Goal: Task Accomplishment & Management: Manage account settings

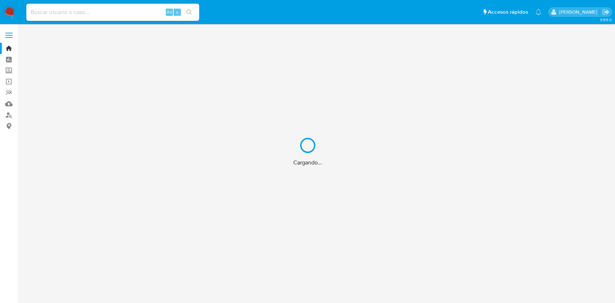
click at [124, 16] on div "Cargando..." at bounding box center [307, 151] width 615 height 303
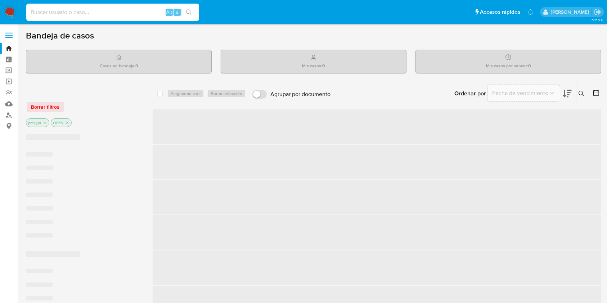
click at [115, 10] on input at bounding box center [112, 12] width 173 height 9
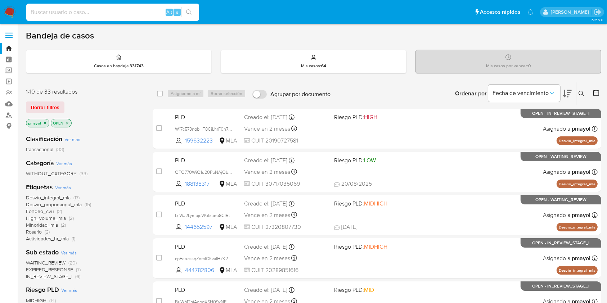
paste input "t9KrwY6YkJoSBRDCLoVZRieY"
type input "t9KrwY6YkJoSBRDCLoVZRieY"
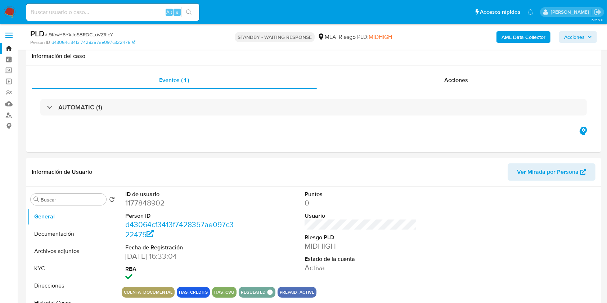
scroll to position [52, 0]
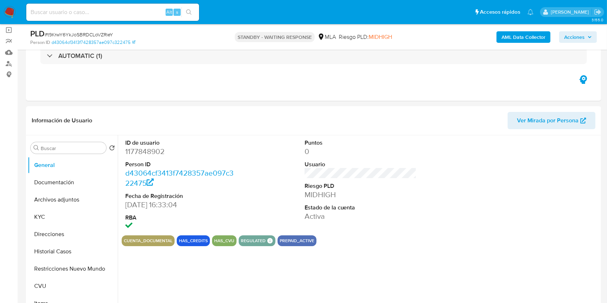
select select "10"
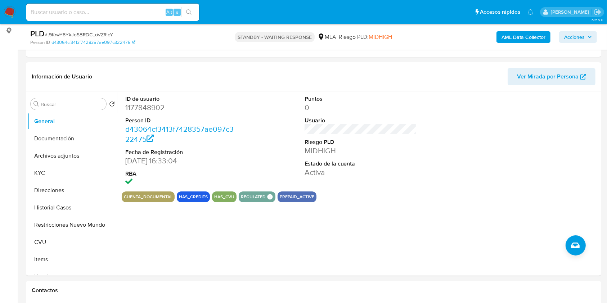
scroll to position [105, 0]
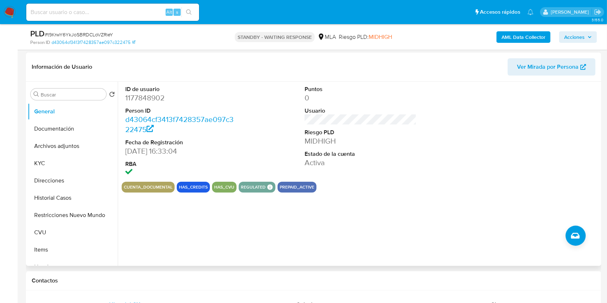
click at [141, 98] on dd "1177848902" at bounding box center [181, 98] width 112 height 10
copy dd "1177848902"
click at [10, 10] on img at bounding box center [10, 12] width 12 height 12
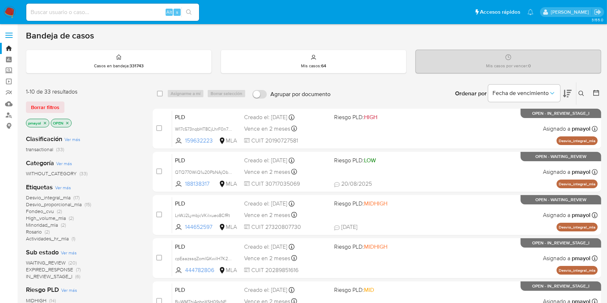
click at [106, 14] on input at bounding box center [112, 12] width 173 height 9
paste input "yS8MLwgdZDjfgPjaOOLFcjfK"
click at [30, 10] on input "yS8MLwgdZDjfgPjaOOLFcjfK" at bounding box center [112, 12] width 173 height 9
type input "yS8MLwgdZDjfgPjaOOLFcjfK"
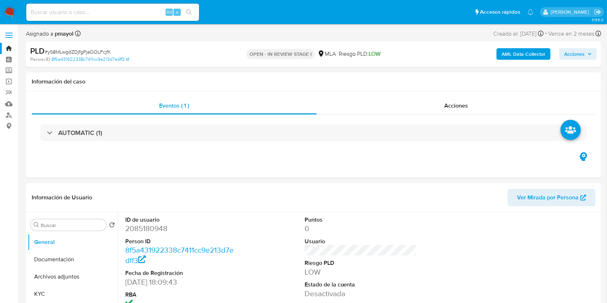
select select "10"
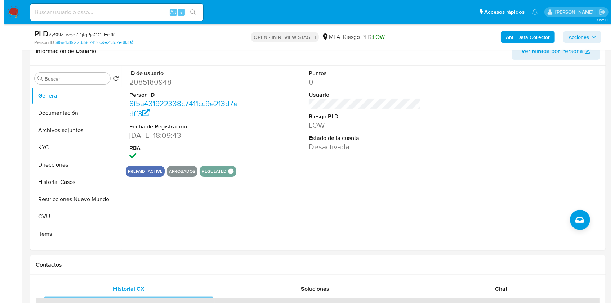
scroll to position [127, 0]
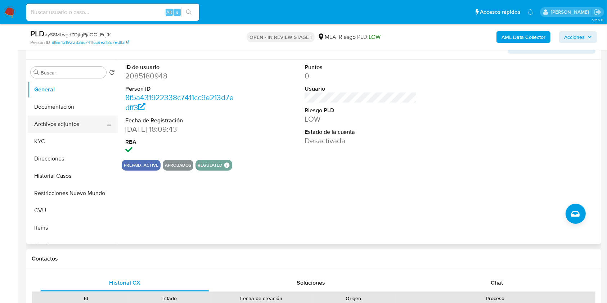
click at [76, 123] on button "Archivos adjuntos" at bounding box center [70, 124] width 84 height 17
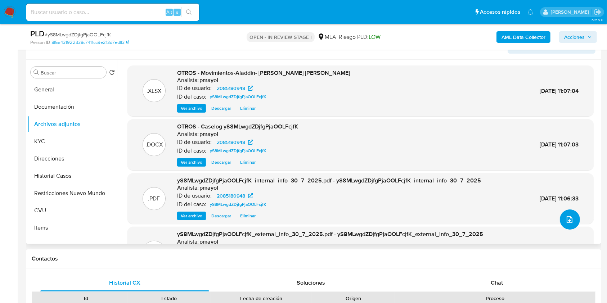
click at [566, 220] on icon "upload-file" at bounding box center [570, 219] width 9 height 9
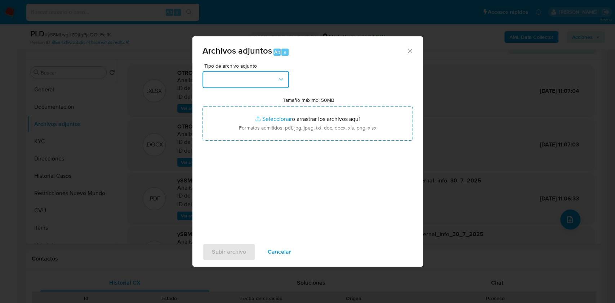
click at [265, 76] on button "button" at bounding box center [245, 79] width 86 height 17
drag, startPoint x: 291, startPoint y: 120, endPoint x: 281, endPoint y: 88, distance: 32.7
click at [281, 88] on div "Tipo de archivo adjunto Tamaño máximo: 50MB Seleccionar archivos Seleccionar o …" at bounding box center [307, 148] width 210 height 170
click at [273, 71] on button "button" at bounding box center [245, 79] width 86 height 17
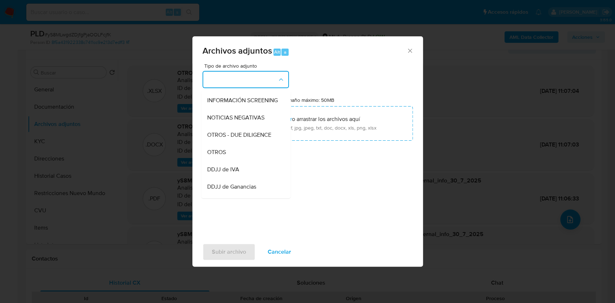
scroll to position [88, 0]
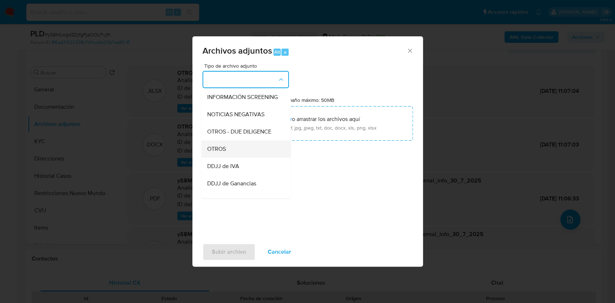
click at [242, 152] on div "OTROS" at bounding box center [243, 148] width 73 height 17
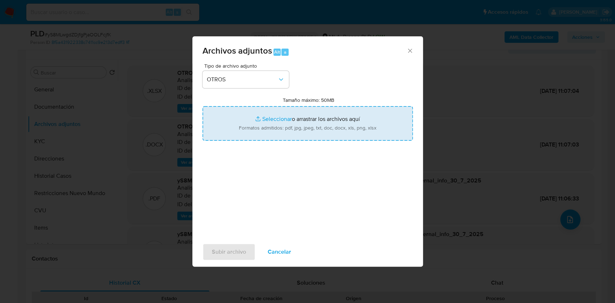
click at [257, 134] on input "Tamaño máximo: 50MB Seleccionar archivos" at bounding box center [307, 123] width 210 height 35
type input "C:\fakepath\Financiamiento crédito.docx"
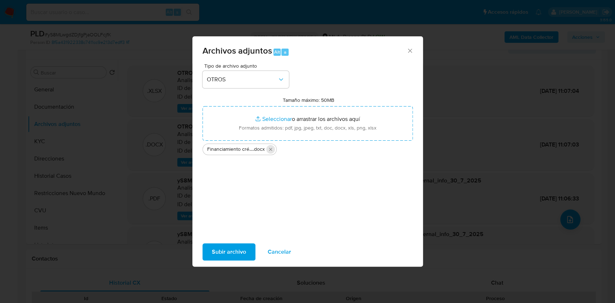
click at [272, 152] on icon "Eliminar Financiamiento crédito.docx" at bounding box center [271, 150] width 6 height 6
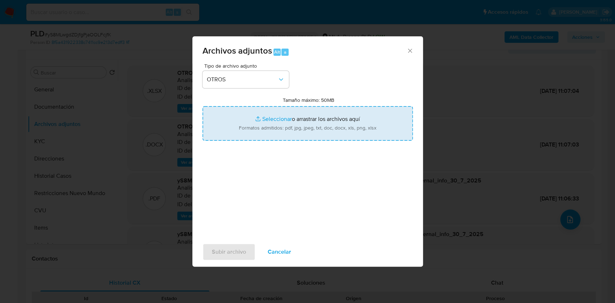
click at [272, 133] on input "Tamaño máximo: 50MB Seleccionar archivos" at bounding box center [307, 123] width 210 height 35
type input "C:\fakepath\IIBB 1-25.jpg"
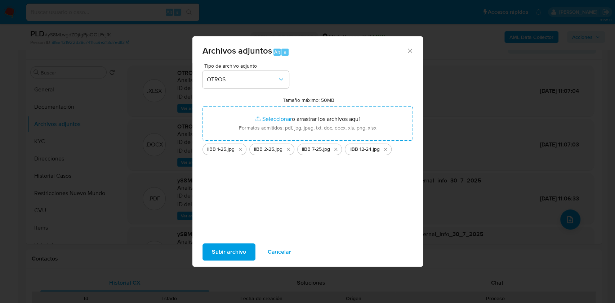
click at [227, 258] on span "Subir archivo" at bounding box center [229, 252] width 34 height 16
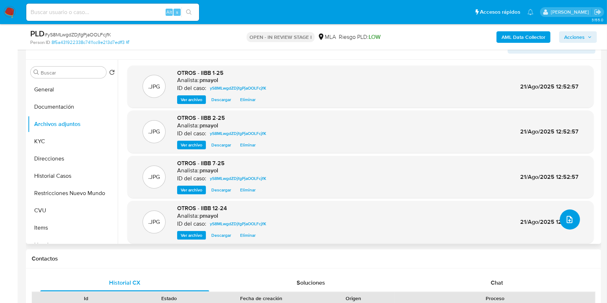
click at [568, 216] on icon "upload-file" at bounding box center [570, 219] width 9 height 9
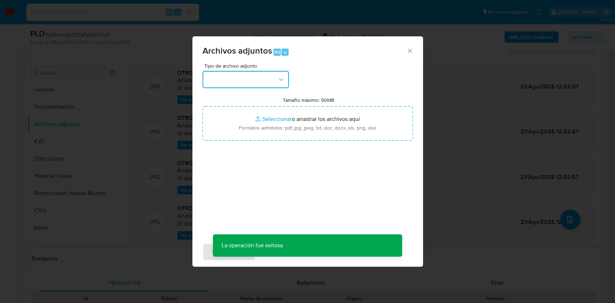
click at [265, 77] on button "button" at bounding box center [245, 79] width 86 height 17
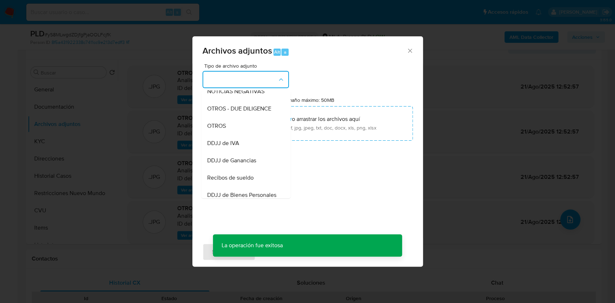
scroll to position [101, 0]
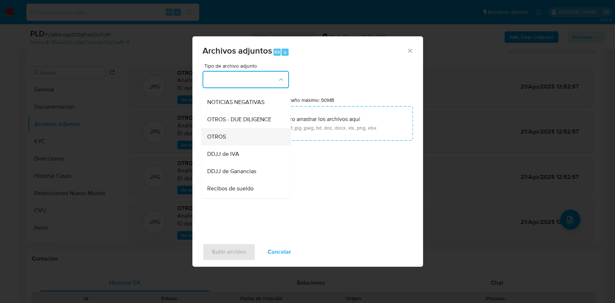
click at [233, 140] on div "OTROS" at bounding box center [243, 136] width 73 height 17
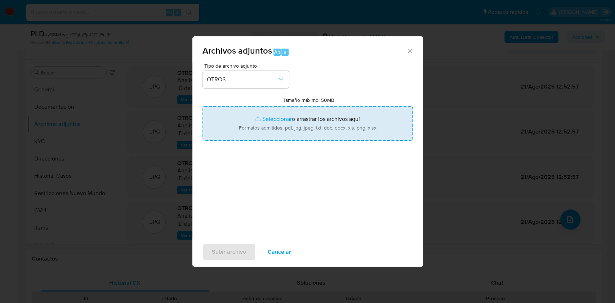
click at [251, 125] on input "Tamaño máximo: 50MB Seleccionar archivos" at bounding box center [307, 123] width 210 height 35
type input "C:\fakepath\Caselog yS8MLwgdZDjfgPjaOOLFcjfK v2.docx"
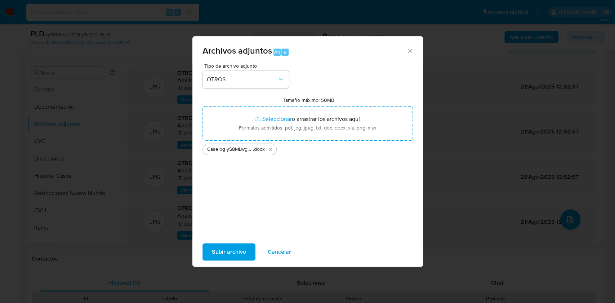
click at [231, 255] on span "Subir archivo" at bounding box center [229, 252] width 34 height 16
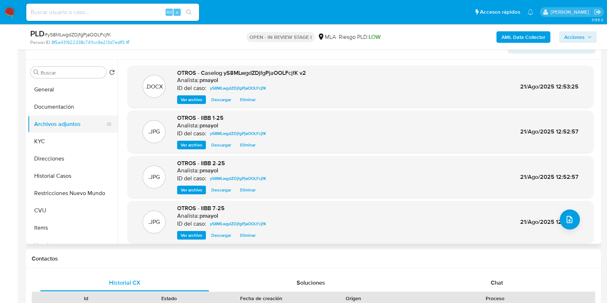
click at [72, 116] on button "Archivos adjuntos" at bounding box center [70, 124] width 84 height 17
click at [562, 219] on button "upload-file" at bounding box center [570, 220] width 20 height 20
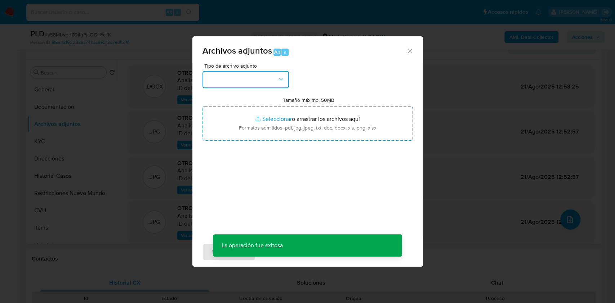
click at [268, 82] on button "button" at bounding box center [245, 79] width 86 height 17
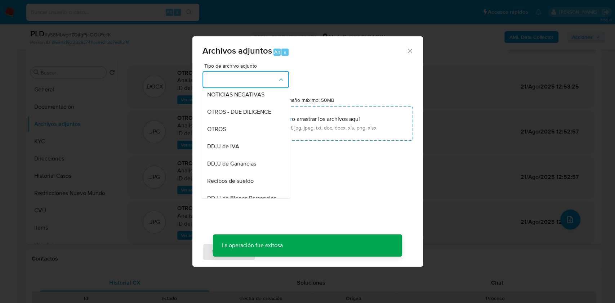
scroll to position [139, 0]
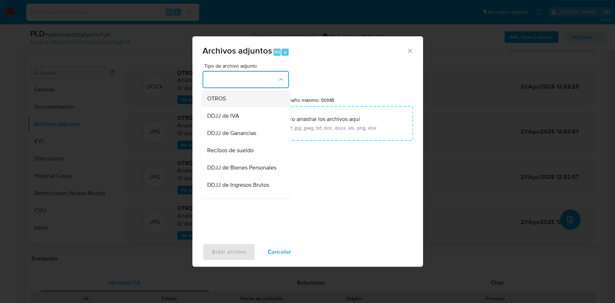
click at [233, 107] on div "OTROS" at bounding box center [243, 98] width 73 height 17
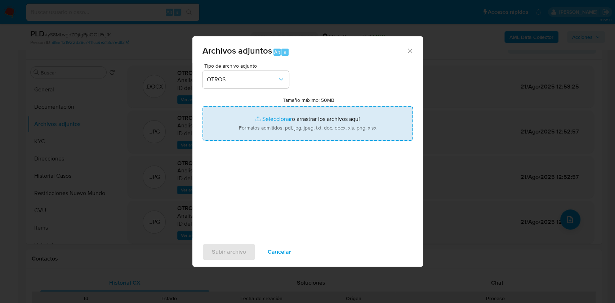
click at [281, 129] on input "Tamaño máximo: 50MB Seleccionar archivos" at bounding box center [307, 123] width 210 height 35
type input "C:\fakepath\DDJJ_IIBB.xlsx"
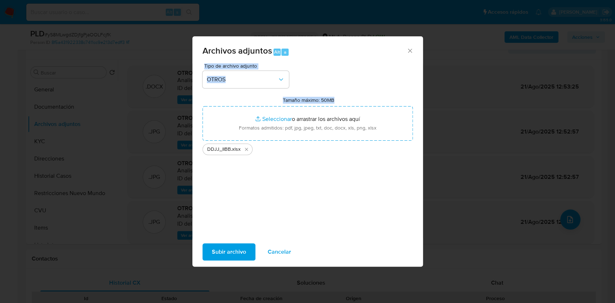
drag, startPoint x: 308, startPoint y: 45, endPoint x: 373, endPoint y: 101, distance: 85.6
click at [373, 101] on div "Archivos adjuntos Alt a Tipo de archivo adjunto OTROS Tamaño máximo: 50MB Selec…" at bounding box center [307, 151] width 231 height 231
click at [413, 49] on icon "Cerrar" at bounding box center [409, 50] width 7 height 7
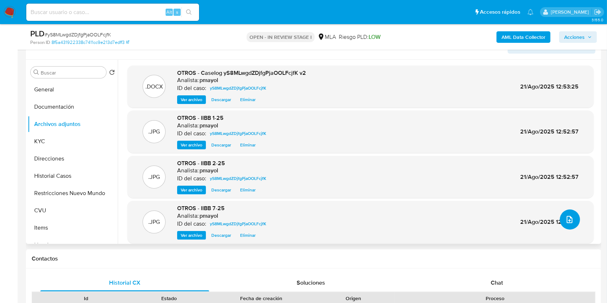
click at [566, 219] on icon "upload-file" at bounding box center [570, 219] width 9 height 9
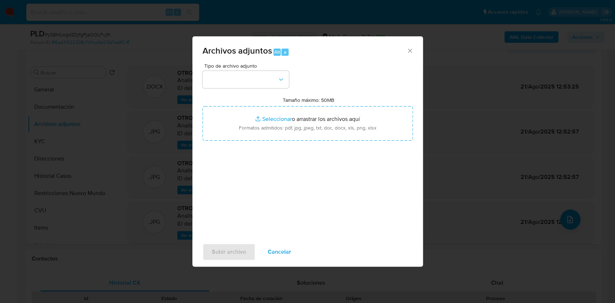
click at [258, 89] on div "Tipo de archivo adjunto Tamaño máximo: 50MB Seleccionar archivos Seleccionar o …" at bounding box center [307, 148] width 210 height 170
click at [257, 88] on button "button" at bounding box center [245, 79] width 86 height 17
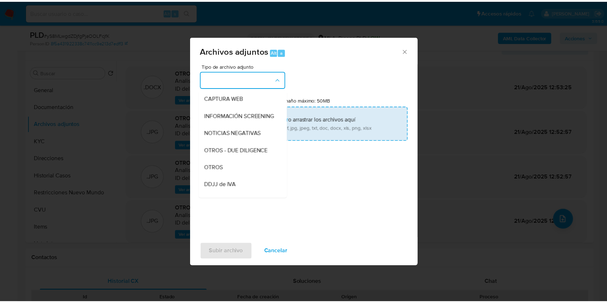
scroll to position [104, 0]
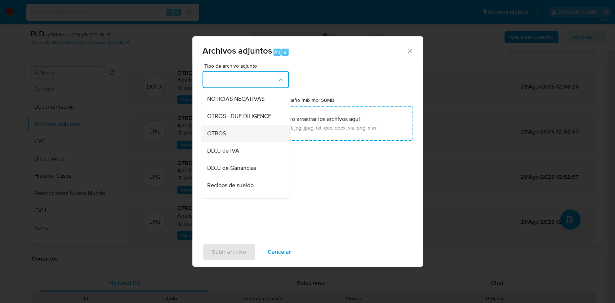
click at [259, 142] on div "OTROS" at bounding box center [243, 133] width 73 height 17
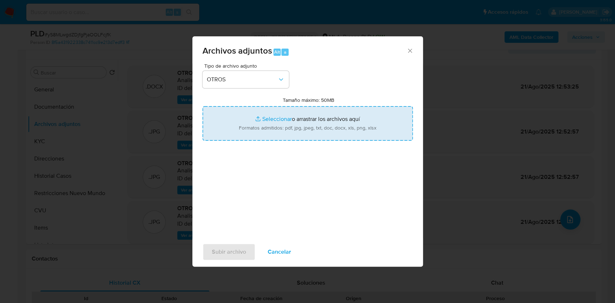
click at [277, 130] on input "Tamaño máximo: 50MB Seleccionar archivos" at bounding box center [307, 123] width 210 height 35
type input "C:\fakepath\DDJJ_IIBB.xlsx"
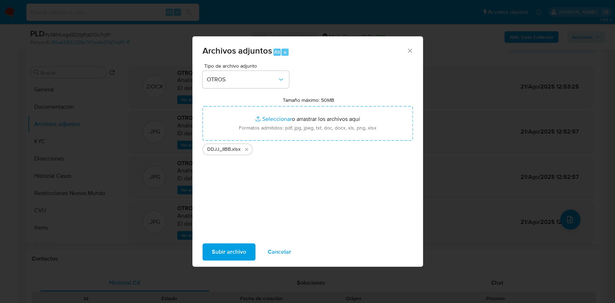
click at [237, 256] on span "Subir archivo" at bounding box center [229, 252] width 34 height 16
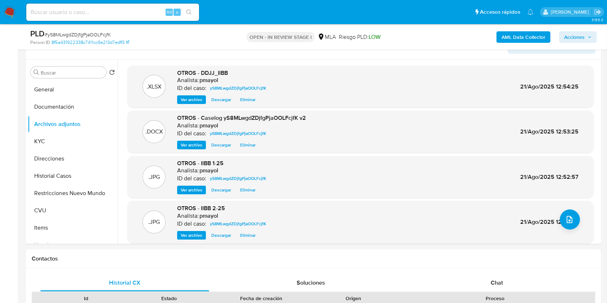
click at [574, 43] on div "AML Data Collector Acciones" at bounding box center [503, 36] width 187 height 17
click at [574, 37] on span "Acciones" at bounding box center [574, 37] width 21 height 12
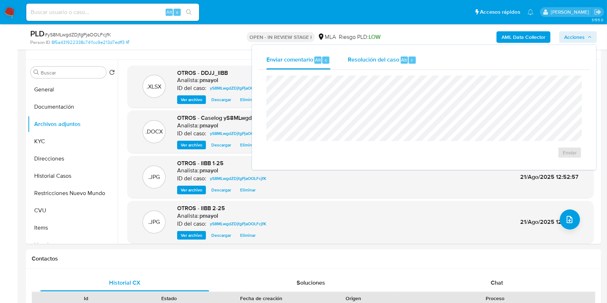
click at [391, 63] on span "Resolución del caso" at bounding box center [374, 59] width 52 height 8
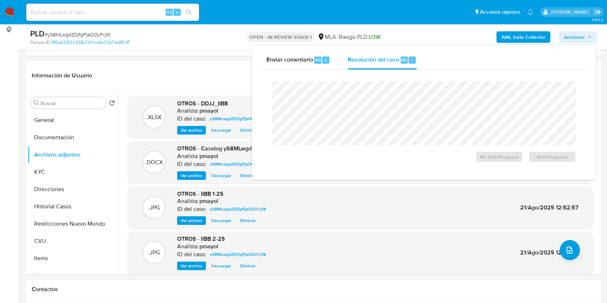
scroll to position [120, 0]
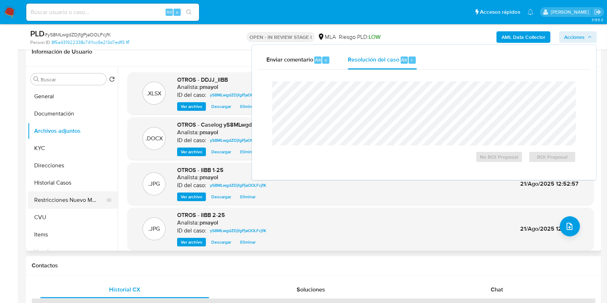
click at [80, 208] on button "Restricciones Nuevo Mundo" at bounding box center [70, 200] width 84 height 17
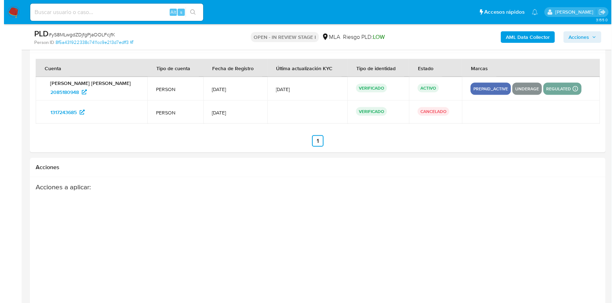
scroll to position [1102, 0]
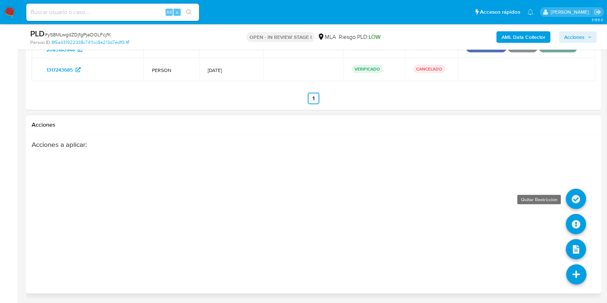
click at [573, 206] on icon at bounding box center [576, 199] width 20 height 20
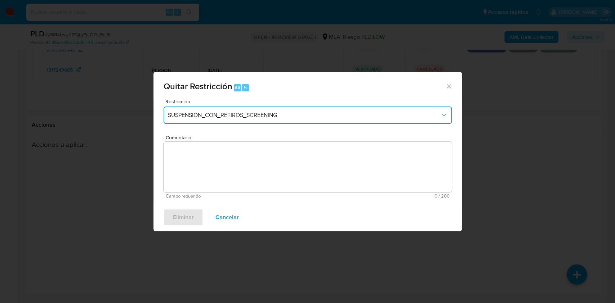
click at [302, 113] on span "SUSPENSION_CON_RETIROS_SCREENING" at bounding box center [304, 115] width 272 height 7
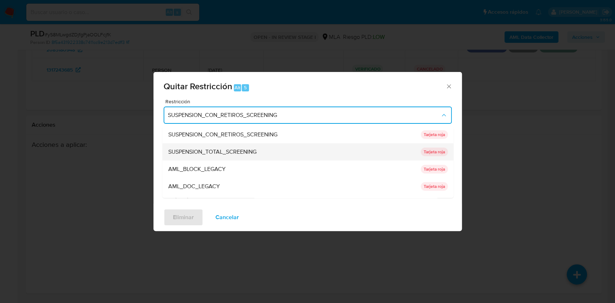
drag, startPoint x: 450, startPoint y: 135, endPoint x: 449, endPoint y: 153, distance: 18.0
click at [449, 153] on ul "SUSPENSION_CON_RETIROS_SCREENING SUSPENSION_CON_RETIROS_SCREENING Tarjeta roja …" at bounding box center [307, 238] width 291 height 225
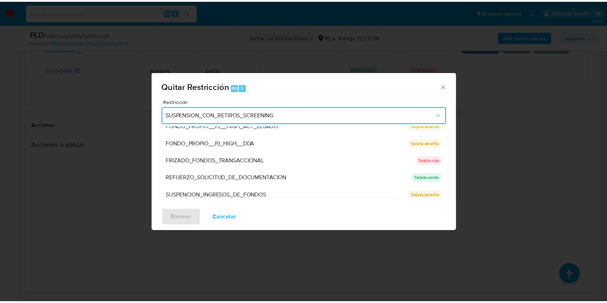
scroll to position [129, 0]
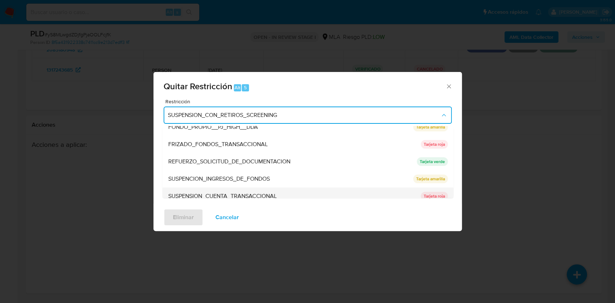
click at [379, 191] on div "SUSPENSION_CUENTA_TRANSACCIONAL" at bounding box center [292, 196] width 248 height 17
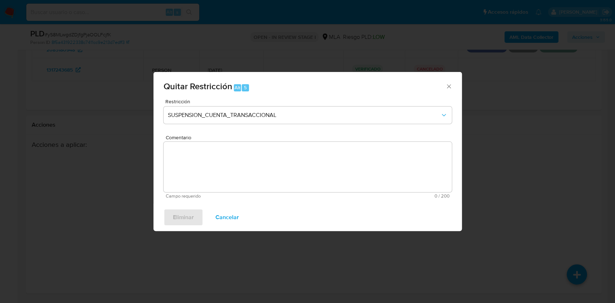
click at [339, 168] on textarea "Comentario" at bounding box center [308, 167] width 288 height 50
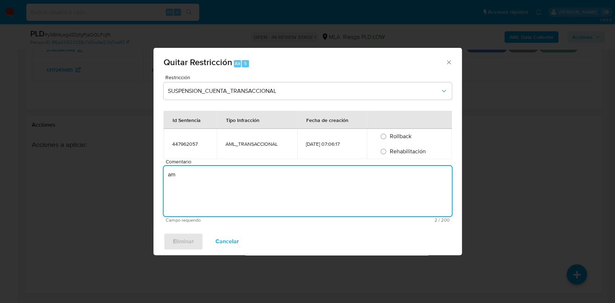
type textarea "a"
type textarea "AML"
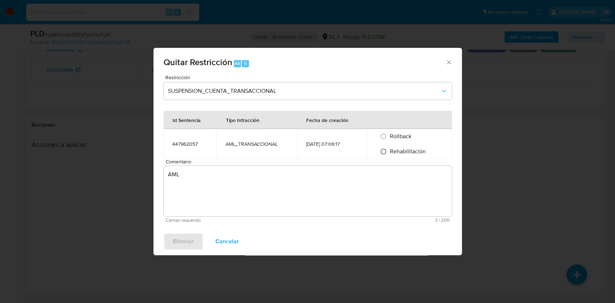
click at [389, 152] on input "Rehabilitación" at bounding box center [384, 152] width 12 height 12
radio input "true"
click at [180, 243] on span "Eliminar" at bounding box center [183, 242] width 21 height 16
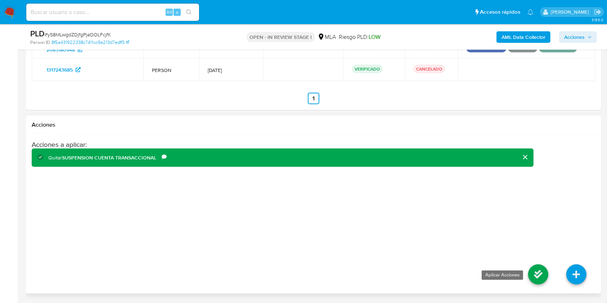
click at [528, 278] on icon at bounding box center [538, 275] width 20 height 20
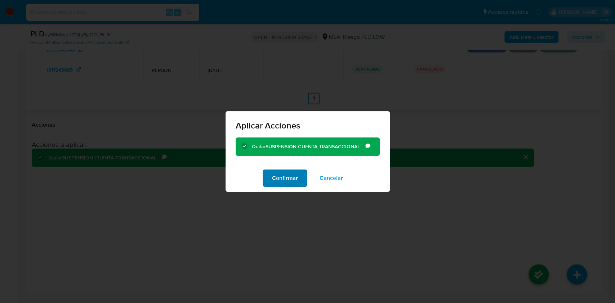
click at [281, 186] on span "Confirmar" at bounding box center [285, 178] width 26 height 16
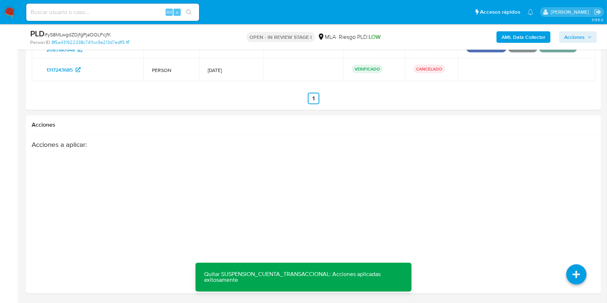
click at [572, 34] on span "Acciones" at bounding box center [574, 37] width 21 height 12
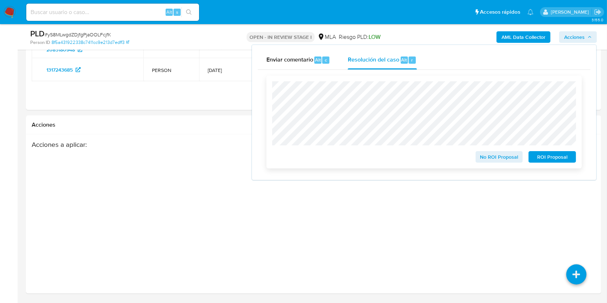
click at [482, 159] on span "No ROI Proposal" at bounding box center [499, 157] width 37 height 10
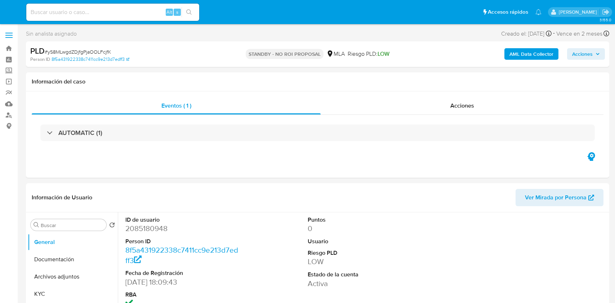
select select "10"
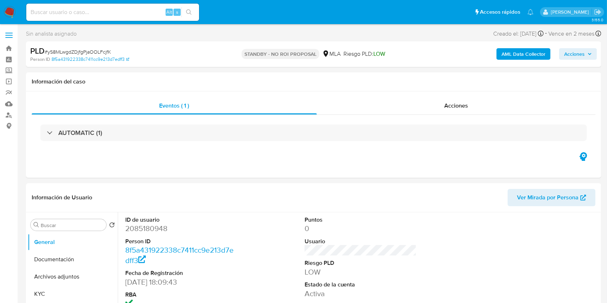
click at [102, 18] on div "Alt s" at bounding box center [112, 12] width 173 height 17
click at [92, 14] on input at bounding box center [112, 12] width 173 height 9
paste input "t9KrwY6YkJoSBRDCLoVZRieY"
type input "t9KrwY6YkJoSBRDCLoVZRieY"
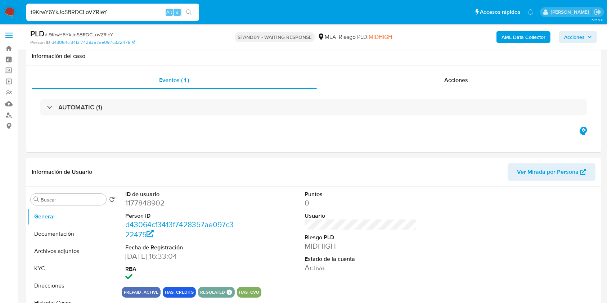
scroll to position [68, 0]
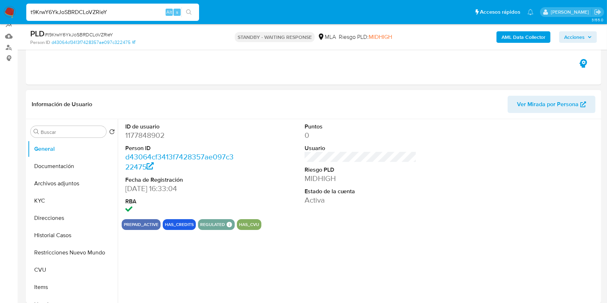
select select "10"
click at [146, 137] on dd "1177848902" at bounding box center [181, 135] width 112 height 10
copy dd "1177848902"
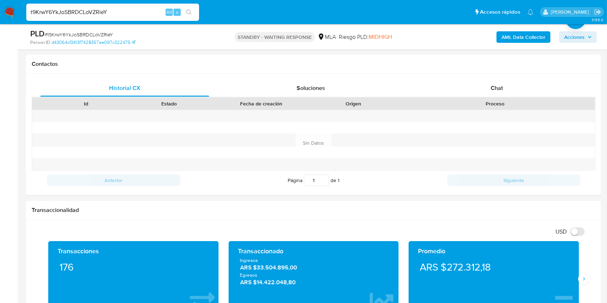
scroll to position [323, 0]
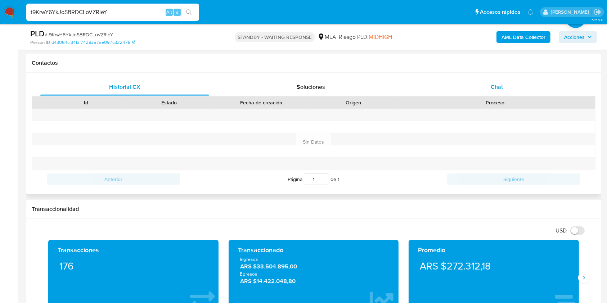
click at [485, 84] on div "Chat" at bounding box center [497, 87] width 169 height 17
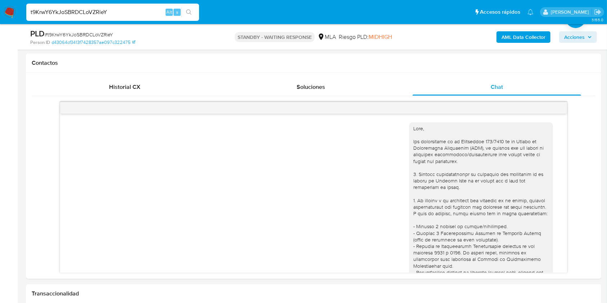
scroll to position [255, 0]
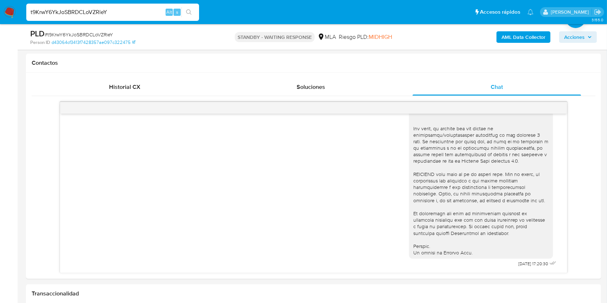
click at [121, 12] on input "t9KrwY6YkJoSBRDCLoVZRieY" at bounding box center [112, 12] width 173 height 9
paste input "a24UUReHnj7RVsV8oHLlpXC1"
type input "a24UUReHnj7RVsV8oHLlpXC1"
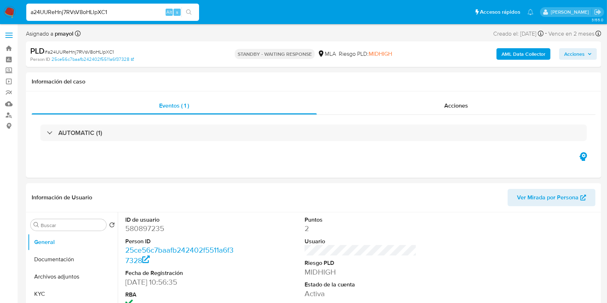
select select "10"
click at [148, 232] on dd "580897235" at bounding box center [181, 229] width 112 height 10
copy dd "580897235"
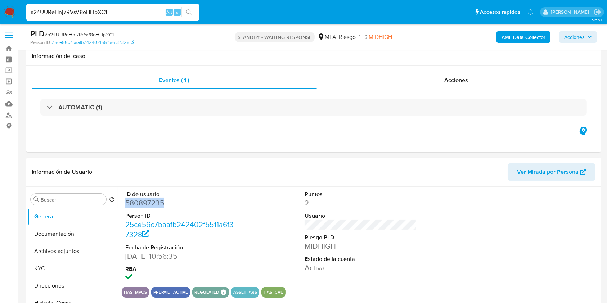
scroll to position [66, 0]
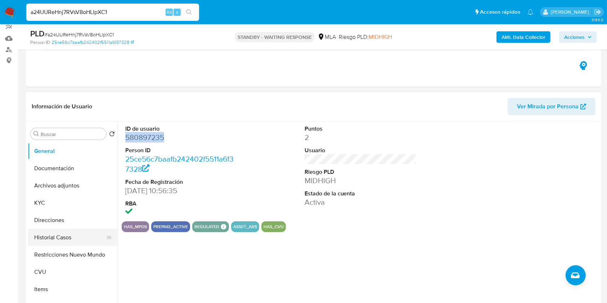
click at [85, 235] on button "Historial Casos" at bounding box center [70, 237] width 84 height 17
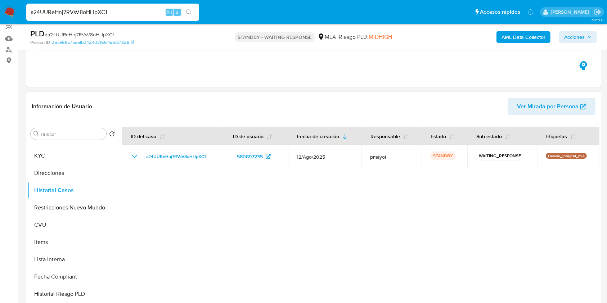
scroll to position [48, 0]
click at [61, 213] on button "Restricciones Nuevo Mundo" at bounding box center [70, 206] width 84 height 17
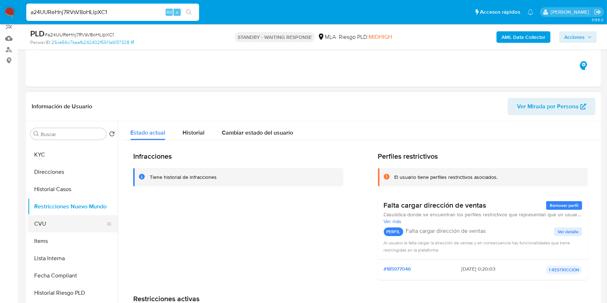
click at [54, 228] on button "CVU" at bounding box center [70, 223] width 84 height 17
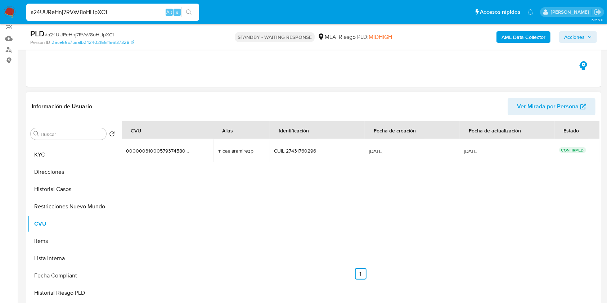
drag, startPoint x: 118, startPoint y: 184, endPoint x: 120, endPoint y: 200, distance: 16.0
click at [120, 200] on div at bounding box center [359, 213] width 482 height 184
click at [66, 177] on button "Direcciones" at bounding box center [70, 172] width 84 height 17
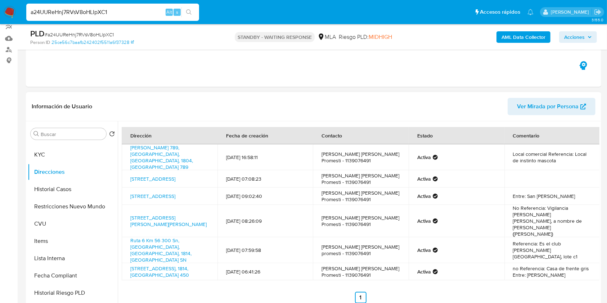
click at [519, 107] on span "Ver Mirada por Persona" at bounding box center [548, 106] width 62 height 17
click at [110, 10] on input "a24UUReHnj7RVsV8oHLlpXC1" at bounding box center [112, 12] width 173 height 9
paste input "rD8E7TZUlbUaTRilK7D1J0Ga"
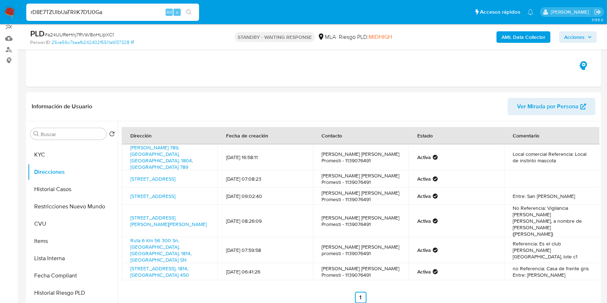
type input "rD8E7TZUlbUaTRilK7D1J0Ga"
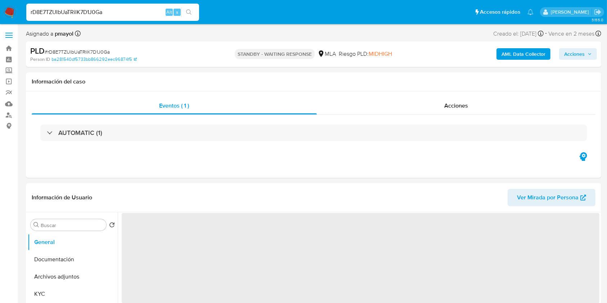
scroll to position [35, 0]
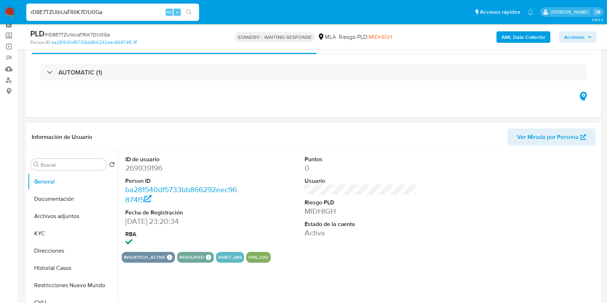
select select "10"
click at [143, 171] on dd "269939196" at bounding box center [181, 168] width 112 height 10
copy dd "269939196"
click at [144, 10] on input "rD8E7TZUlbUaTRilK7D1J0Ga" at bounding box center [112, 12] width 173 height 9
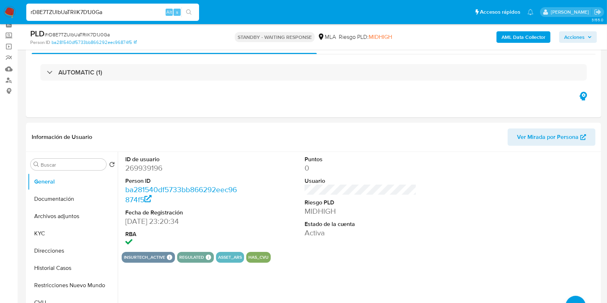
click at [144, 10] on input "rD8E7TZUlbUaTRilK7D1J0Ga" at bounding box center [112, 12] width 173 height 9
paste input "p5T807jVLAscGUt8qDQlje3f"
type input "p5T807jVLAscGUt8qDQlje3f"
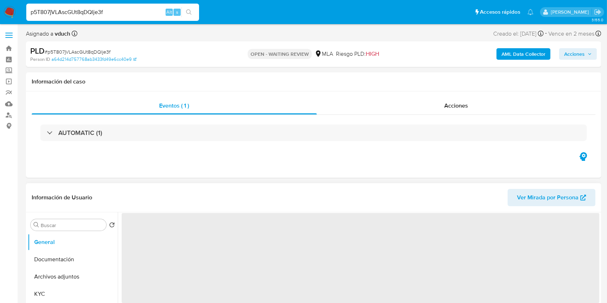
select select "10"
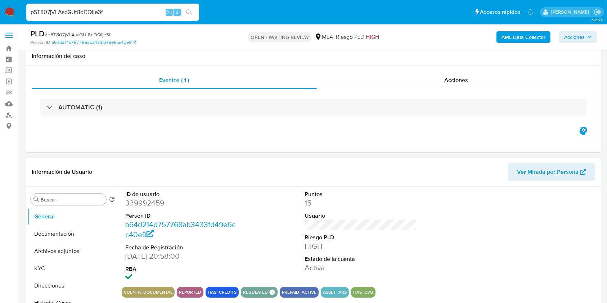
scroll to position [265, 0]
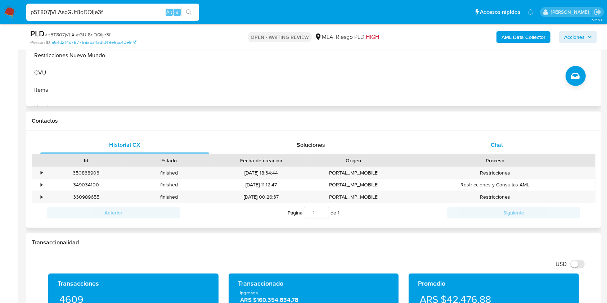
click at [530, 140] on div "Chat" at bounding box center [497, 145] width 169 height 17
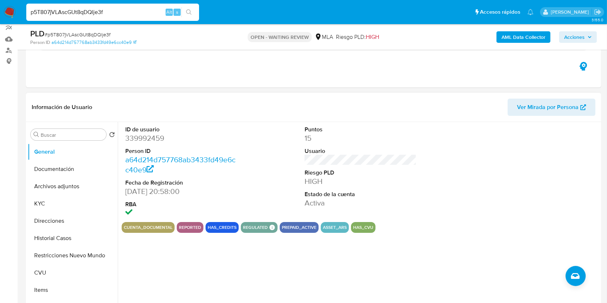
scroll to position [32, 0]
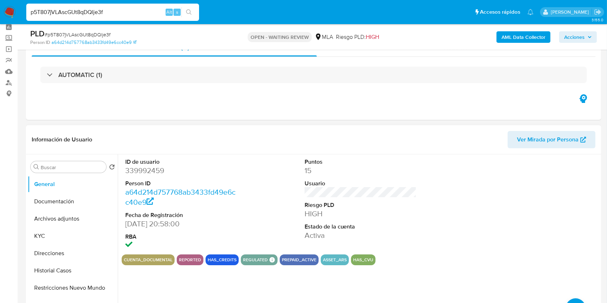
click at [145, 172] on dd "339992459" at bounding box center [181, 171] width 112 height 10
copy dd "339992459"
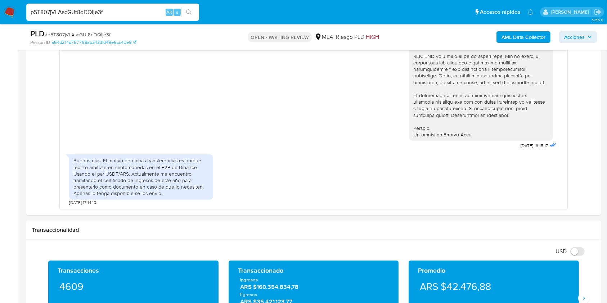
scroll to position [390, 0]
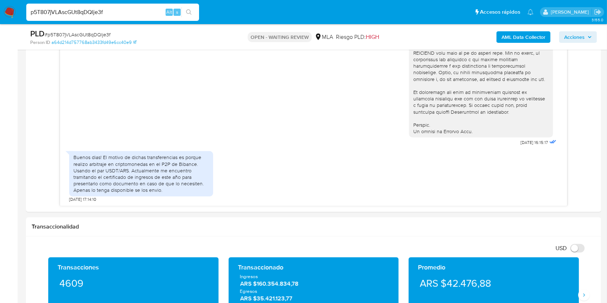
click at [9, 14] on img at bounding box center [10, 12] width 12 height 12
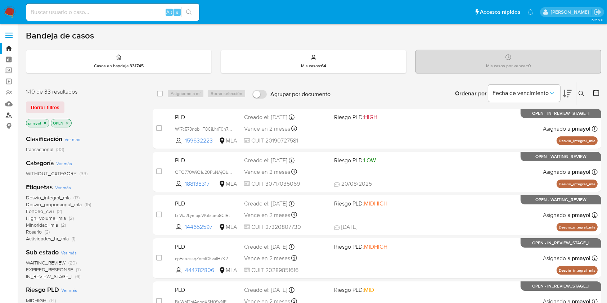
click at [9, 116] on link "Buscador de personas" at bounding box center [43, 115] width 86 height 11
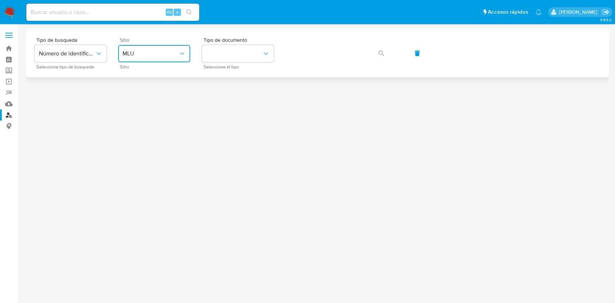
click at [148, 58] on button "MLU" at bounding box center [154, 53] width 72 height 17
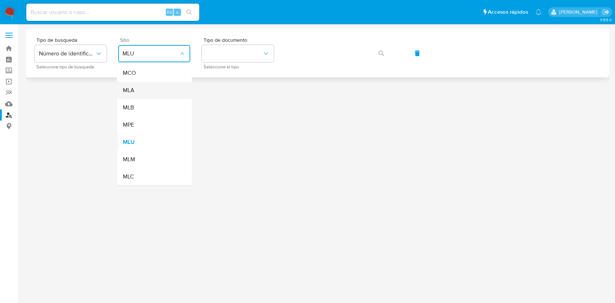
click at [141, 88] on div "MLA" at bounding box center [151, 90] width 59 height 17
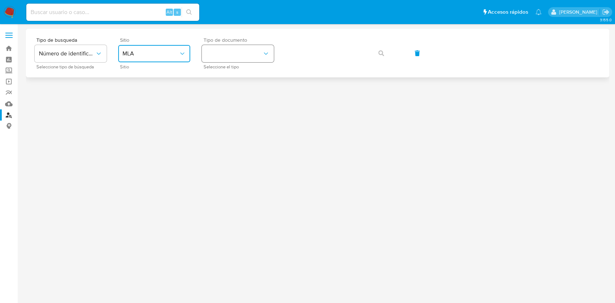
click at [212, 54] on button "identificationType" at bounding box center [238, 53] width 72 height 17
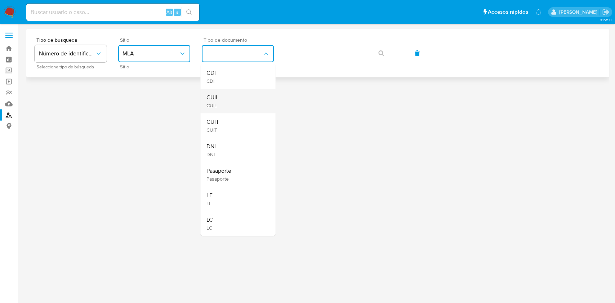
click at [229, 99] on div "CUIL CUIL" at bounding box center [235, 101] width 59 height 24
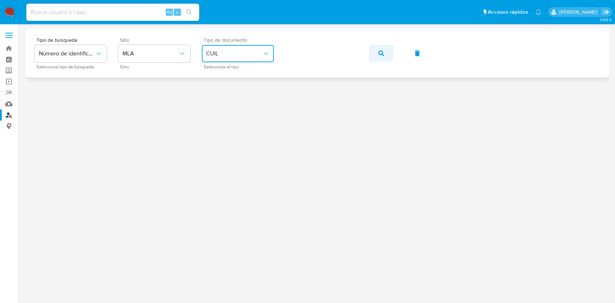
click at [376, 55] on button "button" at bounding box center [381, 53] width 24 height 17
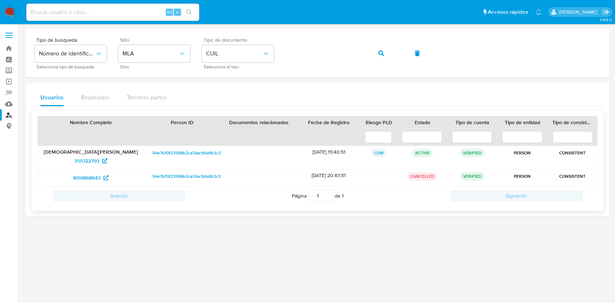
click at [184, 151] on span "54e7b10f23598b2ca7dac9da9b3c3ab8" at bounding box center [190, 153] width 76 height 9
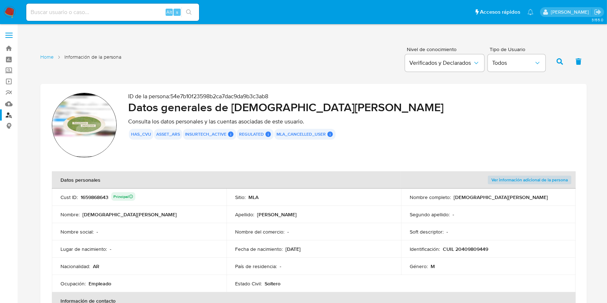
click at [87, 125] on img at bounding box center [84, 125] width 65 height 65
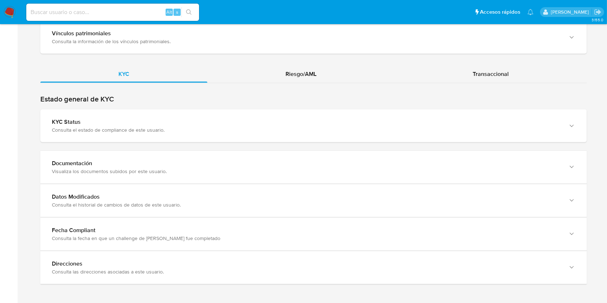
scroll to position [632, 0]
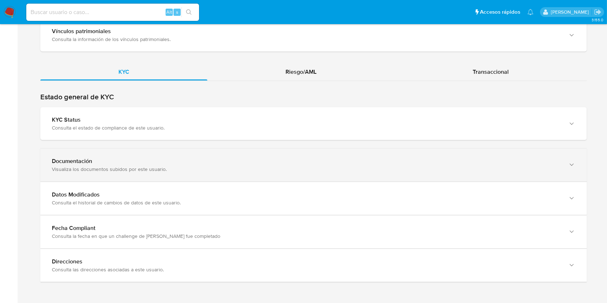
click at [567, 161] on div "button" at bounding box center [571, 165] width 9 height 15
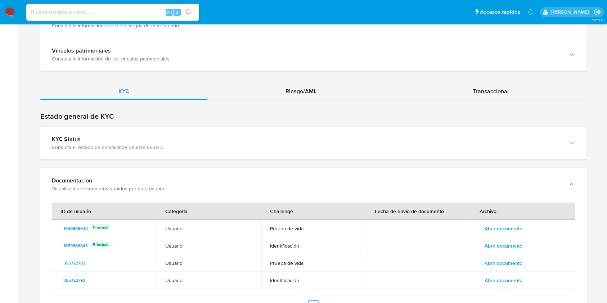
scroll to position [755, 0]
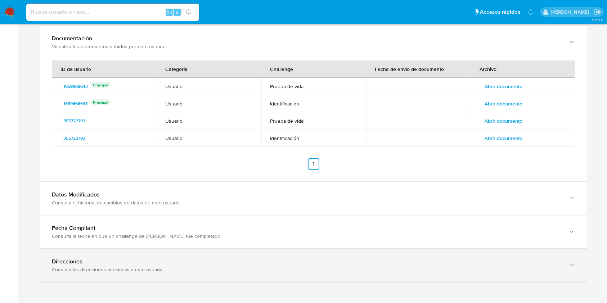
click at [568, 262] on div "button" at bounding box center [571, 265] width 9 height 15
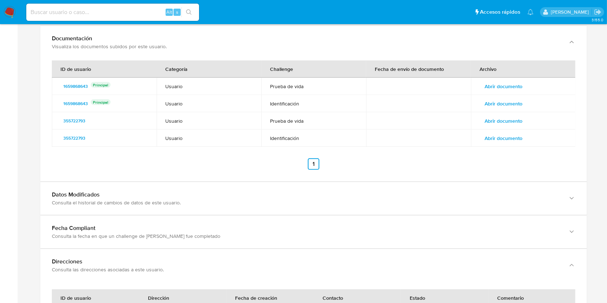
scroll to position [859, 0]
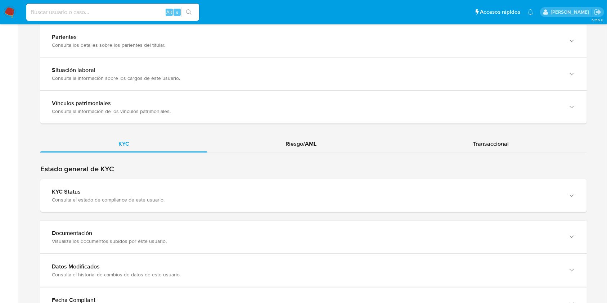
scroll to position [632, 0]
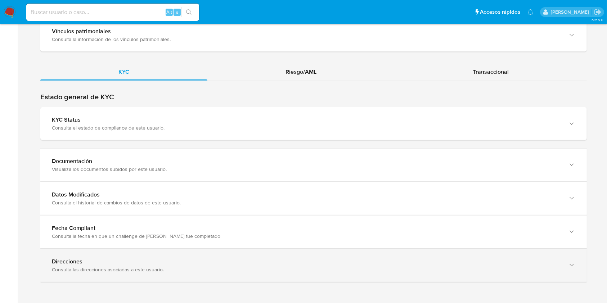
click at [556, 272] on div "Direcciones Consulta las direcciones asociadas a este usuario." at bounding box center [313, 265] width 547 height 33
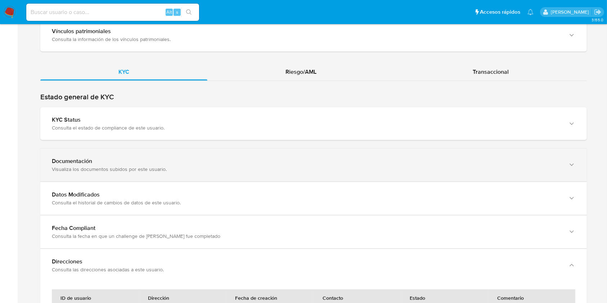
click at [564, 168] on div "Documentación Visualiza los documentos subidos por este usuario." at bounding box center [313, 165] width 547 height 33
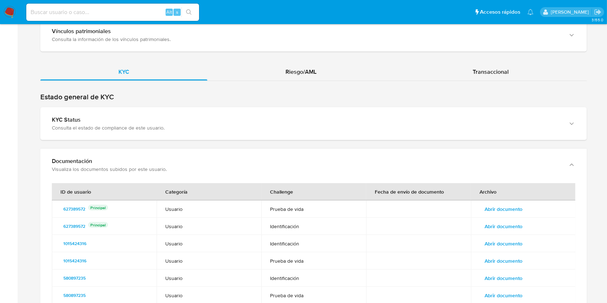
scroll to position [754, 0]
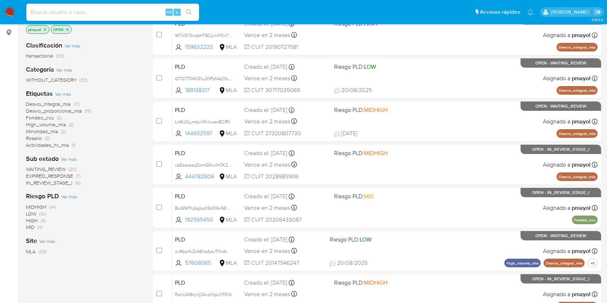
scroll to position [107, 0]
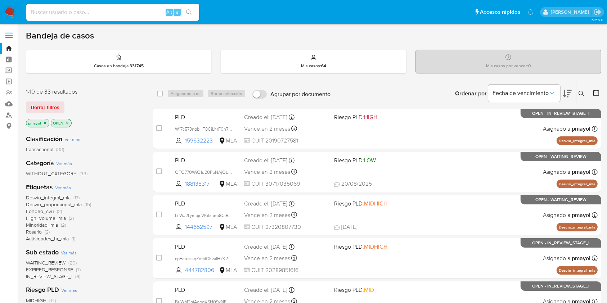
scroll to position [107, 0]
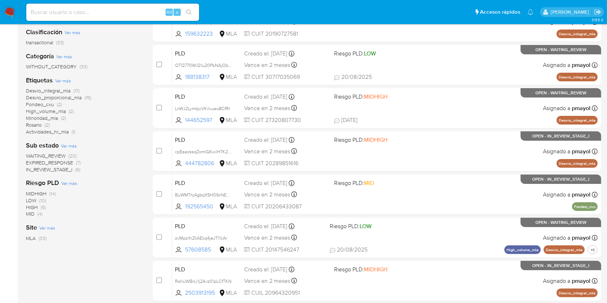
click at [121, 19] on div "Alt s" at bounding box center [112, 12] width 173 height 17
click at [117, 16] on input at bounding box center [112, 12] width 173 height 9
paste input "p5T807jVLAscGUt8qDQlje3f"
type input "p5T807jVLAscGUt8qDQlje3f"
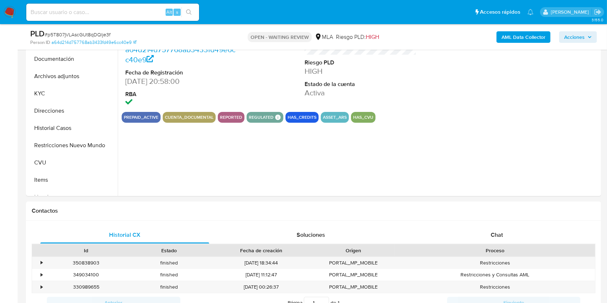
select select "10"
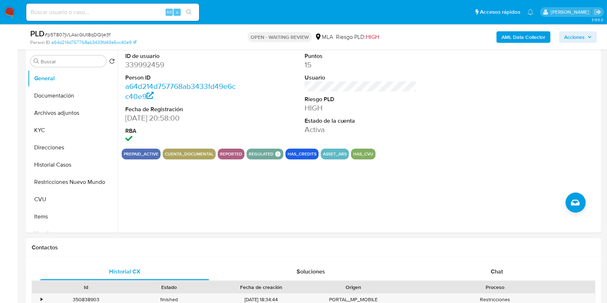
scroll to position [135, 0]
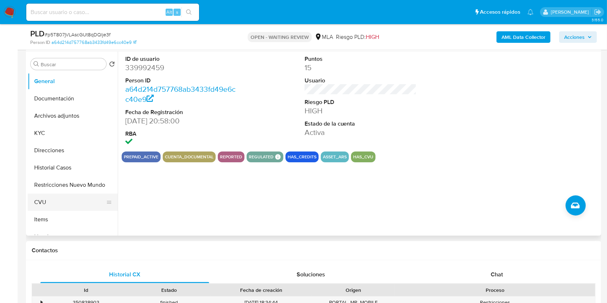
click at [57, 196] on button "CVU" at bounding box center [70, 202] width 84 height 17
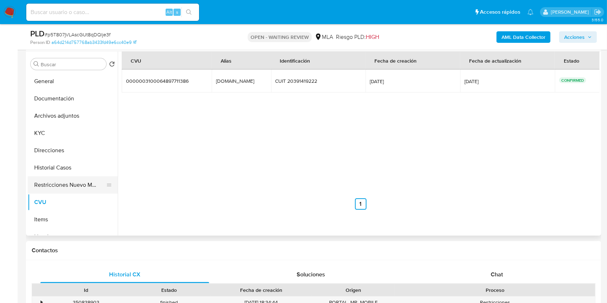
click at [48, 180] on button "Restricciones Nuevo Mundo" at bounding box center [70, 185] width 84 height 17
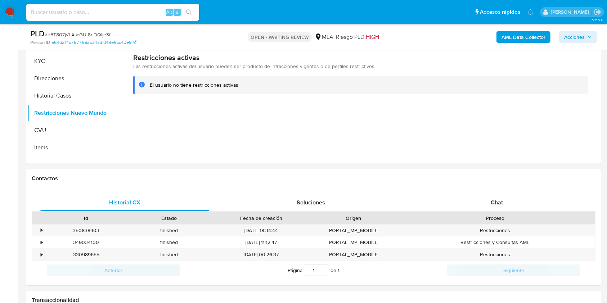
scroll to position [220, 0]
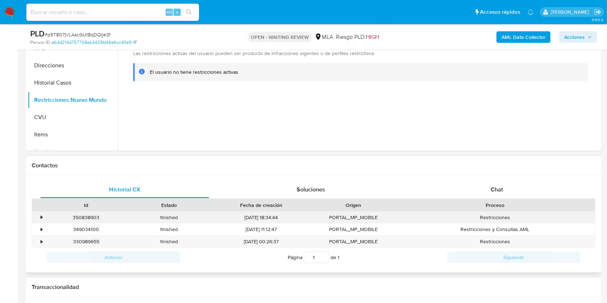
click at [85, 214] on div "350838903" at bounding box center [86, 218] width 83 height 12
copy div "350838903"
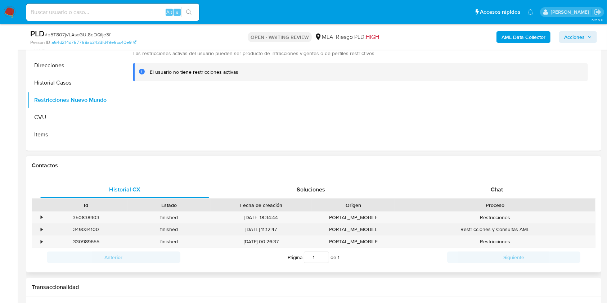
click at [76, 232] on div "349034100" at bounding box center [86, 230] width 83 height 12
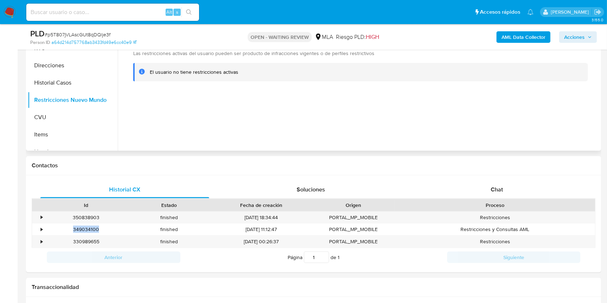
copy div "349034100"
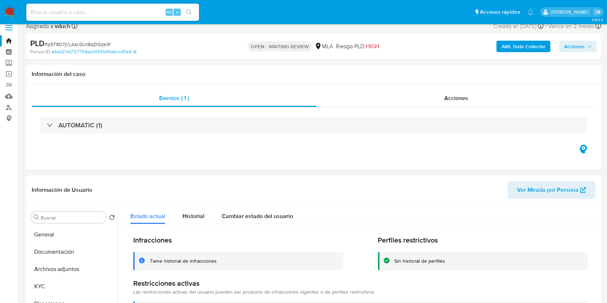
scroll to position [0, 0]
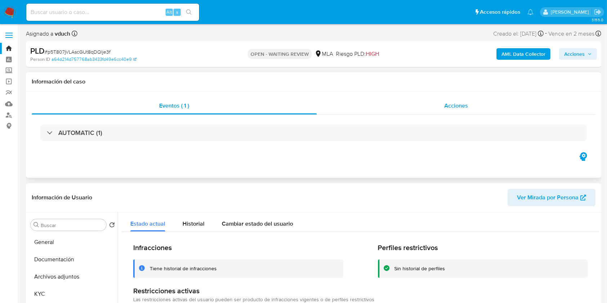
click at [452, 105] on span "Acciones" at bounding box center [457, 106] width 24 height 8
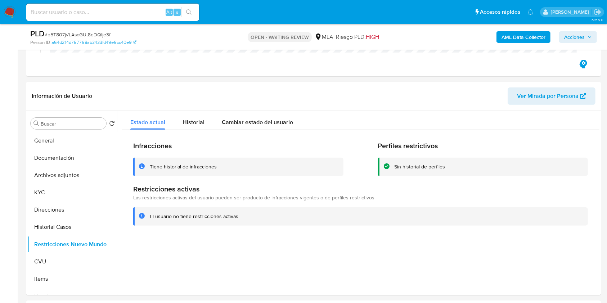
scroll to position [191, 0]
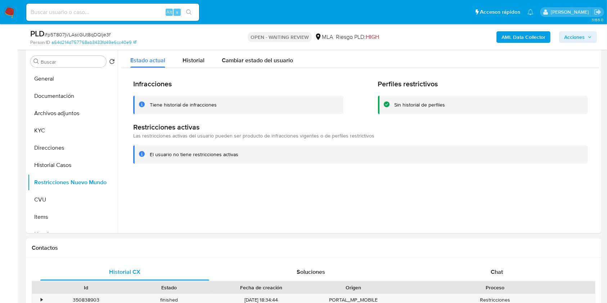
click at [73, 37] on span "# p5T807jVLAscGUt8qDQlje3f" at bounding box center [78, 34] width 66 height 7
copy span "p5T807jVLAscGUt8qDQlje3f"
click at [8, 16] on img at bounding box center [10, 12] width 12 height 12
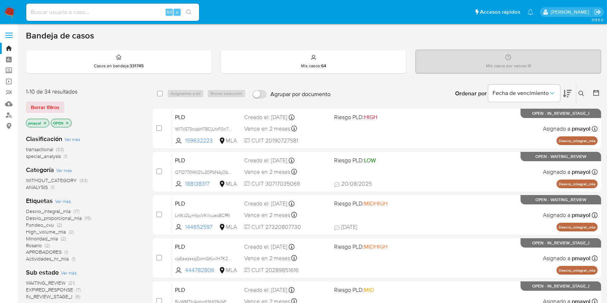
click at [583, 91] on icon at bounding box center [582, 94] width 6 height 6
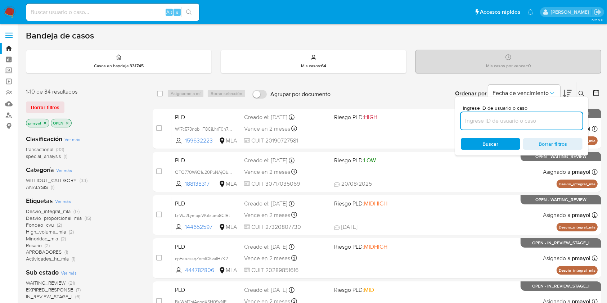
click at [549, 122] on input at bounding box center [522, 120] width 122 height 9
type input "p5T807jVLAscGUt8qDQlje3f"
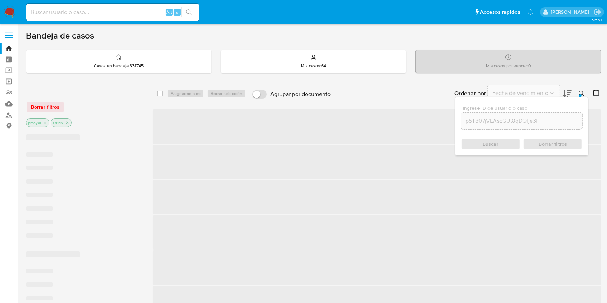
click at [485, 151] on div "Ingrese ID de usuario o caso p5T807jVLAscGUt8qDQlje3f Buscar Borrar filtros" at bounding box center [521, 126] width 133 height 59
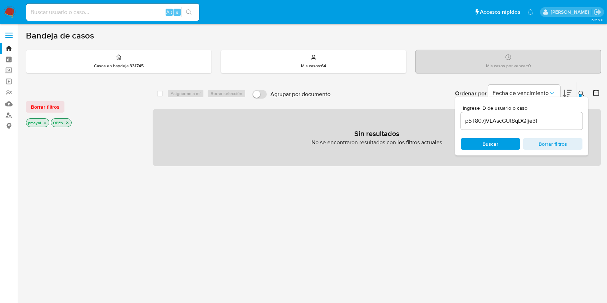
click at [472, 120] on input "p5T807jVLAscGUt8qDQlje3f" at bounding box center [522, 120] width 122 height 9
click at [482, 137] on div "Ingrese ID de usuario o caso p5T807jVLAscGUt8qDQlje3f Buscar Borrar filtros" at bounding box center [521, 126] width 133 height 59
click at [484, 144] on span "Buscar" at bounding box center [491, 144] width 16 height 12
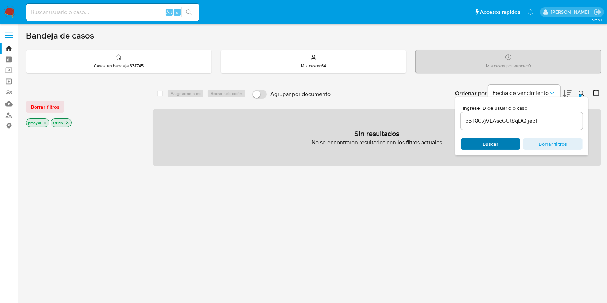
click at [484, 144] on div "Buscar Borrar filtros" at bounding box center [522, 144] width 122 height 12
click at [45, 122] on icon "close-filter" at bounding box center [45, 123] width 4 height 4
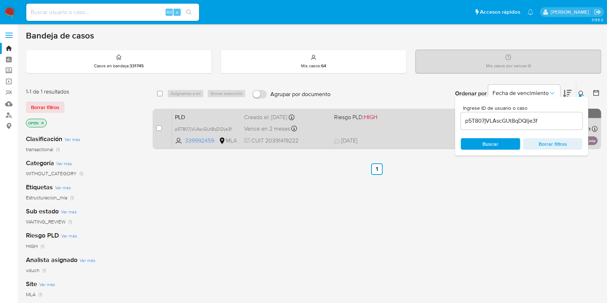
click at [216, 119] on span "PLD" at bounding box center [206, 116] width 63 height 9
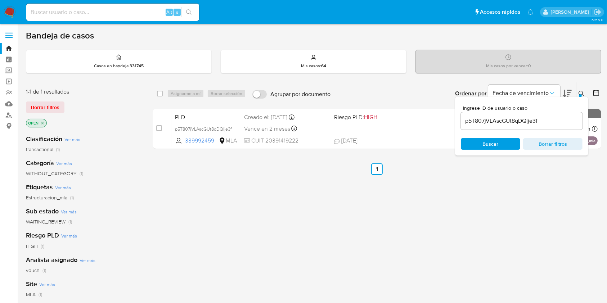
click at [124, 8] on input at bounding box center [112, 12] width 173 height 9
paste input "RshUWBrLr1j24vz01pLCfTKN"
type input "RshUWBrLr1j24vz01pLCfTKN"
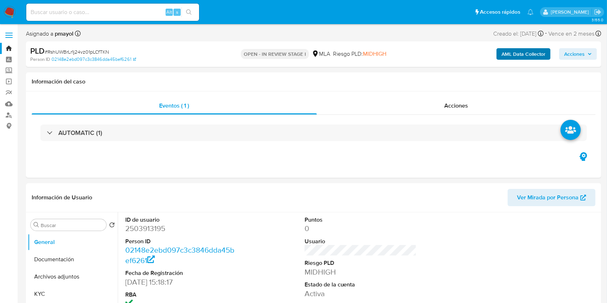
select select "10"
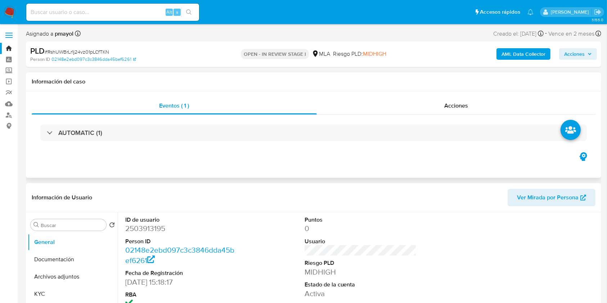
click at [429, 117] on div "AUTOMATIC (1)" at bounding box center [314, 133] width 564 height 36
click at [426, 107] on div "Acciones" at bounding box center [456, 105] width 279 height 17
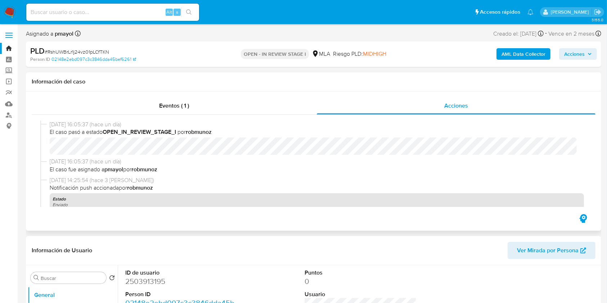
click at [345, 156] on div "20/08/2025 16:05:37 (hace un día) El caso pasó a estado OPEN_IN_REVIEW_STAGE_I …" at bounding box center [313, 139] width 547 height 37
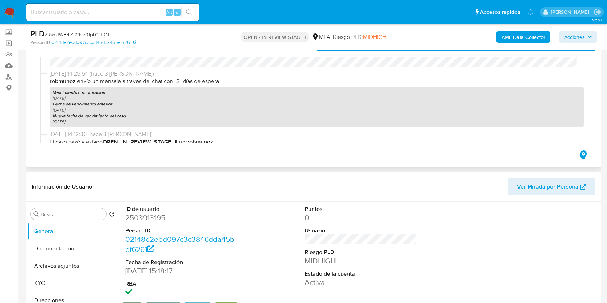
scroll to position [173, 0]
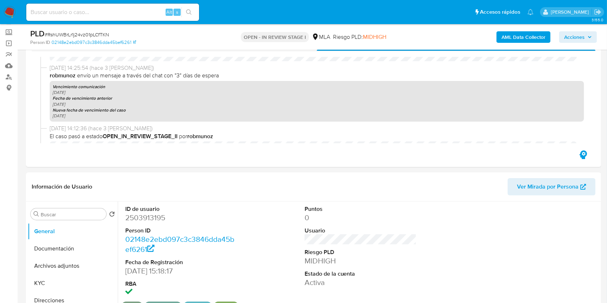
click at [149, 13] on input at bounding box center [112, 12] width 173 height 9
paste input "GF3lWBpUYONI4Qfy6PuKCGHK"
type input "GF3lWBpUYONI4Qfy6PuKCGHK"
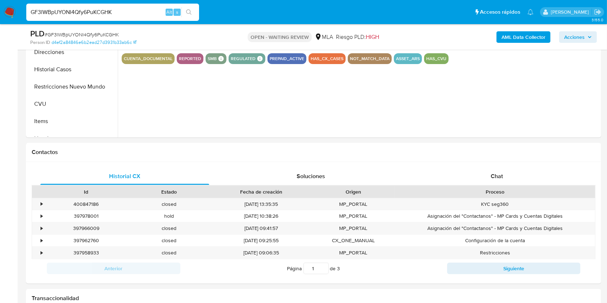
scroll to position [240, 0]
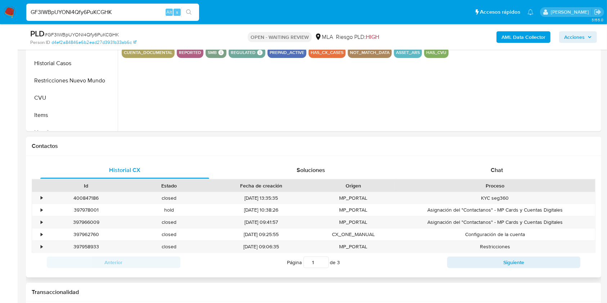
select select "10"
click at [503, 167] on span "Chat" at bounding box center [497, 170] width 12 height 8
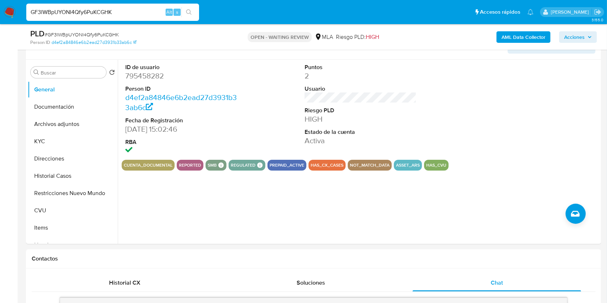
scroll to position [99, 0]
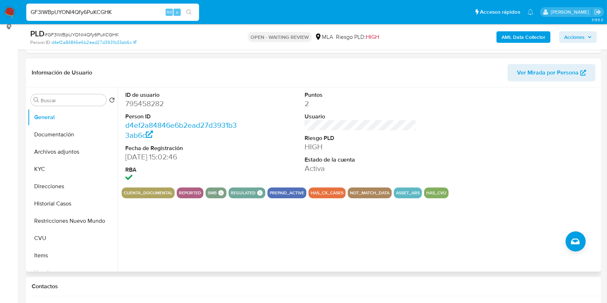
click at [135, 103] on dd "795458282" at bounding box center [181, 104] width 112 height 10
copy dd "795458282"
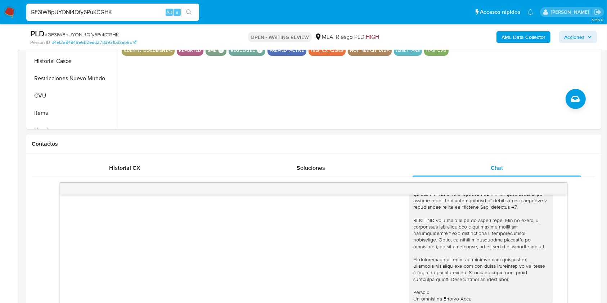
scroll to position [253, 0]
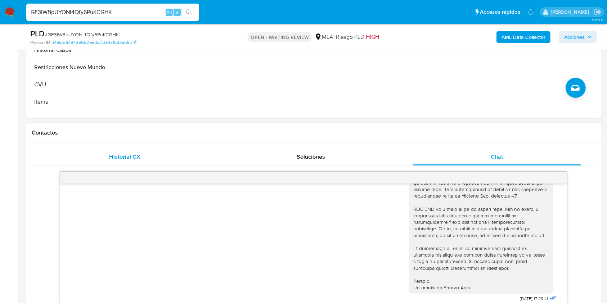
click at [139, 152] on div "Historial CX" at bounding box center [124, 156] width 169 height 17
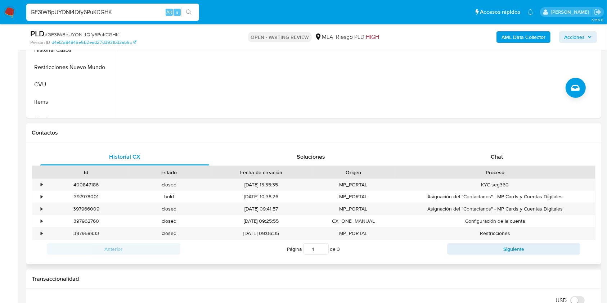
click at [487, 255] on div "Anterior Página 1 de 3 Siguiente" at bounding box center [314, 249] width 564 height 19
click at [487, 251] on button "Siguiente" at bounding box center [514, 250] width 134 height 12
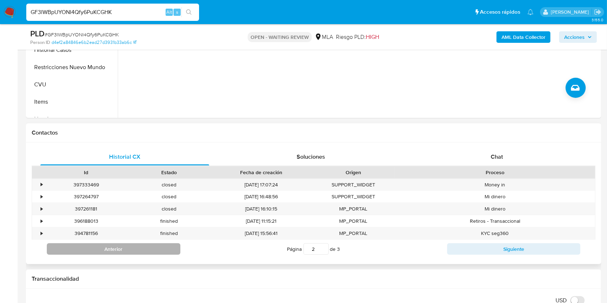
click at [165, 246] on button "Anterior" at bounding box center [114, 250] width 134 height 12
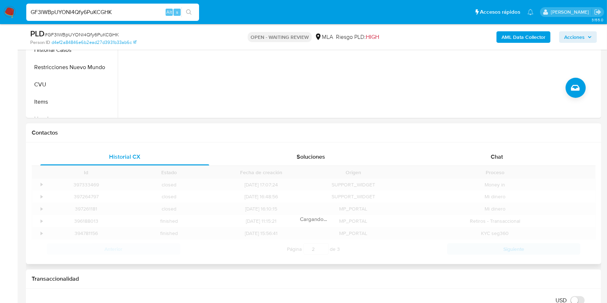
type input "1"
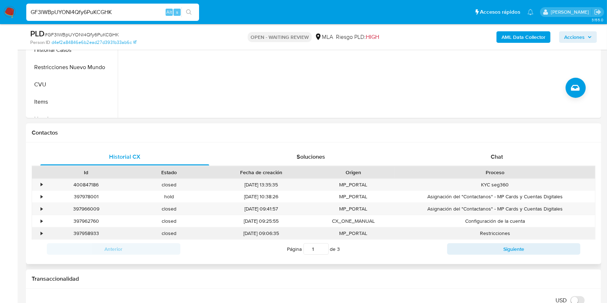
click at [87, 235] on div "397958933" at bounding box center [86, 234] width 83 height 12
copy div "397958933"
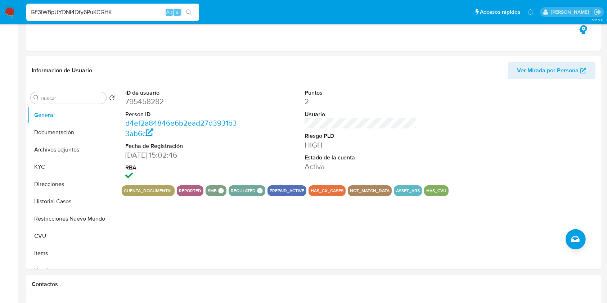
scroll to position [0, 0]
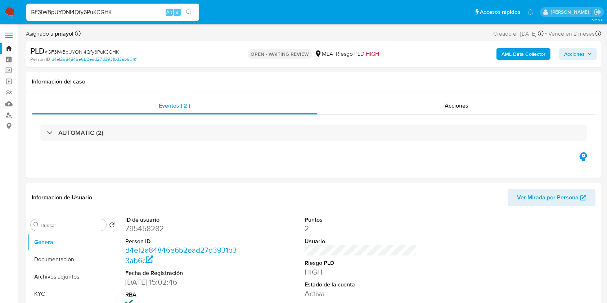
click at [95, 52] on span "# GF3lWBpUYONI4Qfy6PuKCGHK" at bounding box center [82, 51] width 74 height 7
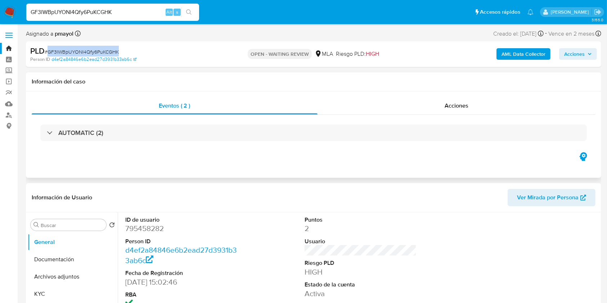
copy span "GF3lWBpUYONI4Qfy6PuKCGHK"
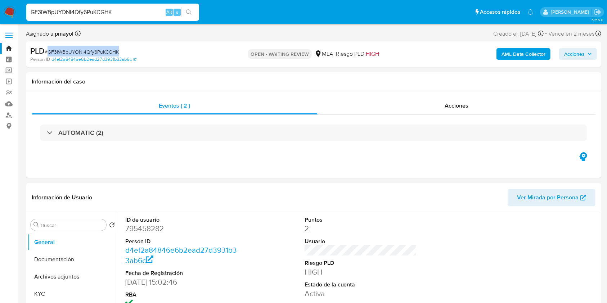
click at [9, 13] on img at bounding box center [10, 12] width 12 height 12
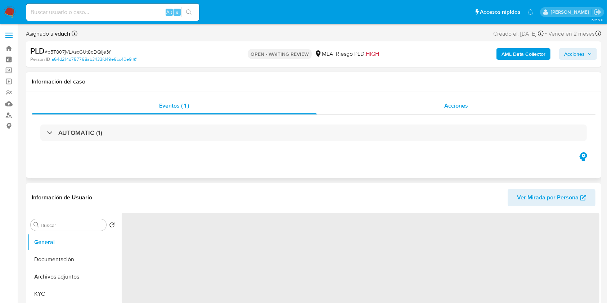
click at [463, 106] on span "Acciones" at bounding box center [457, 106] width 24 height 8
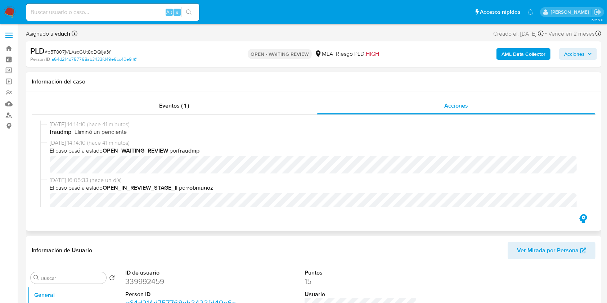
select select "10"
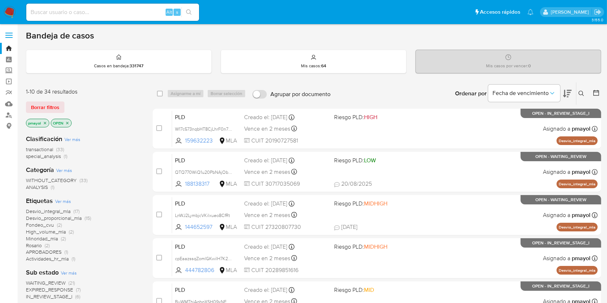
click at [578, 93] on button at bounding box center [583, 93] width 12 height 9
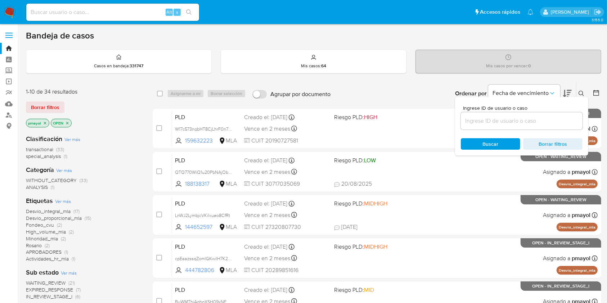
click at [516, 124] on input at bounding box center [522, 120] width 122 height 9
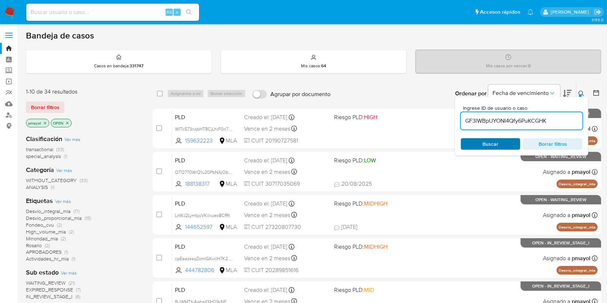
type input "GF3lWBpUYONI4Qfy6PuKCGHK"
click at [492, 146] on span "Buscar" at bounding box center [491, 144] width 16 height 12
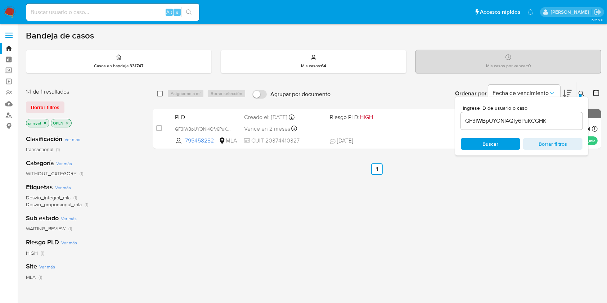
click at [159, 95] on input "checkbox" at bounding box center [160, 94] width 6 height 6
checkbox input "true"
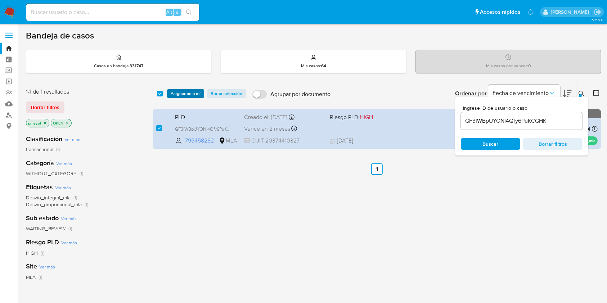
click at [188, 96] on span "Asignarme a mí" at bounding box center [186, 93] width 30 height 7
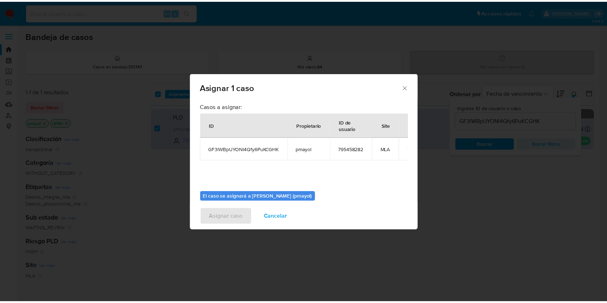
scroll to position [37, 0]
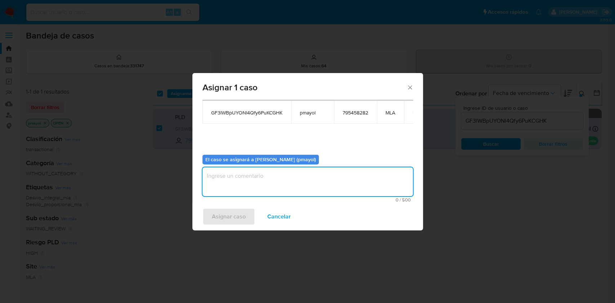
click at [356, 183] on textarea "assign-modal" at bounding box center [307, 182] width 210 height 29
type textarea "a"
type textarea "Asignación"
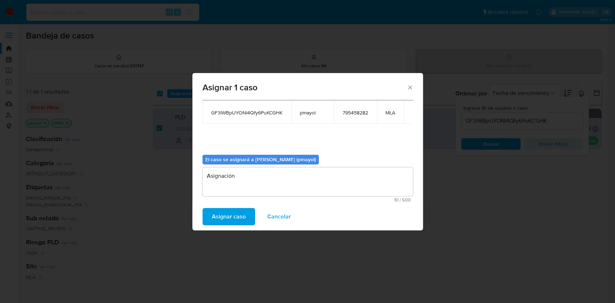
click at [224, 212] on span "Asignar caso" at bounding box center [229, 217] width 34 height 16
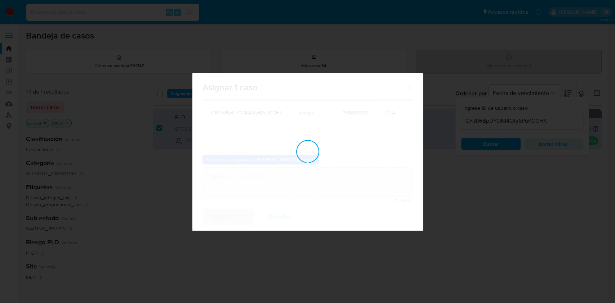
checkbox input "false"
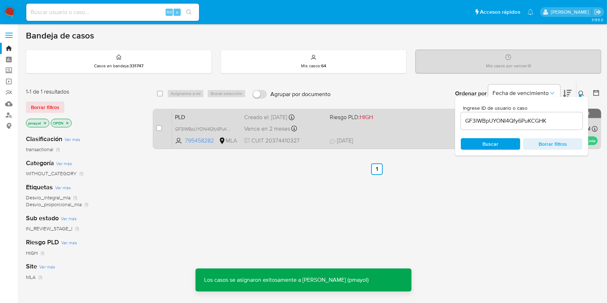
click at [406, 134] on div "PLD GF3lWBpUYONI4Qfy6PuKCGHK 795458282 MLA Riesgo PLD: HIGH Creado el: [DATE] C…" at bounding box center [385, 129] width 426 height 36
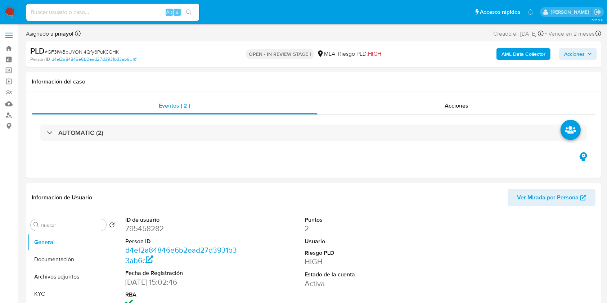
select select "10"
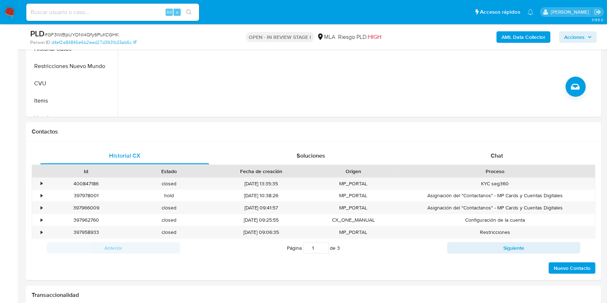
scroll to position [266, 0]
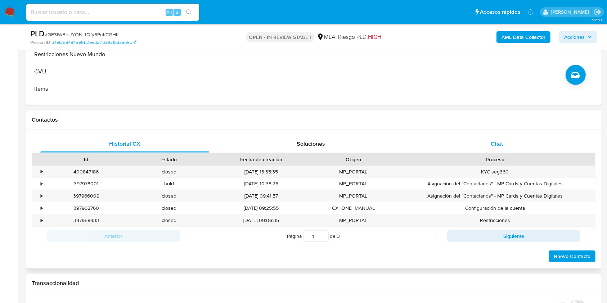
click at [496, 138] on div "Chat" at bounding box center [497, 143] width 169 height 17
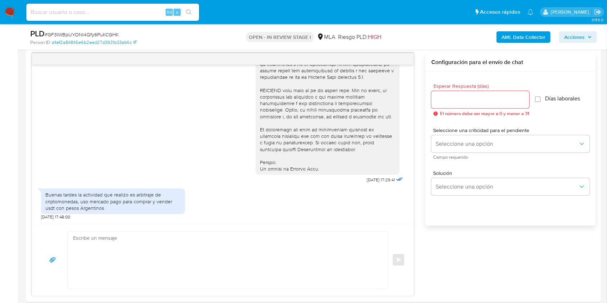
scroll to position [387, 0]
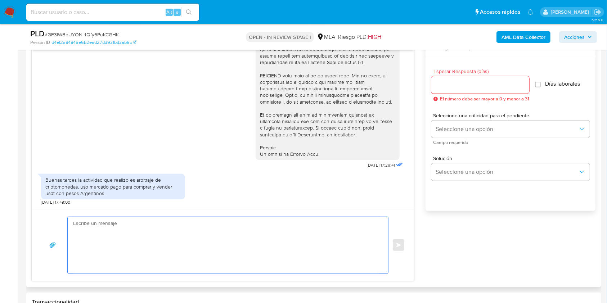
click at [190, 255] on textarea at bounding box center [226, 245] width 306 height 57
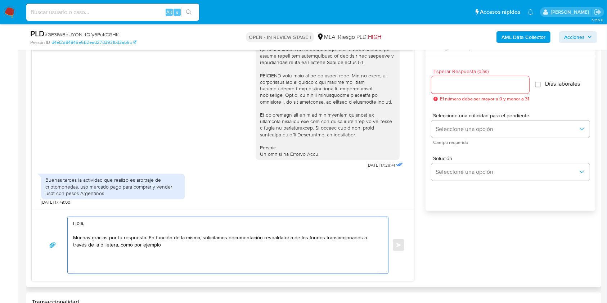
paste textarea "Certificación contable de ingresos legalizada ante el Consejo Profesional de Ci…"
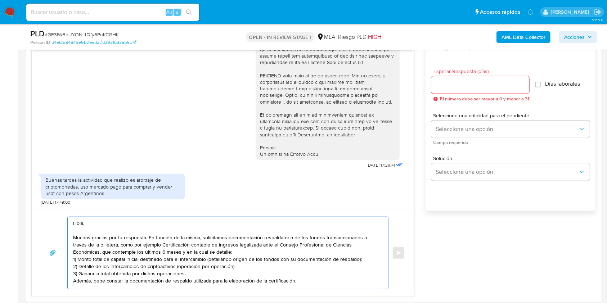
scroll to position [4, 0]
click at [227, 251] on textarea "Hola, Muchas gracias por tu respuesta. En función de la misma, solicitamos docu…" at bounding box center [226, 253] width 306 height 72
click at [298, 277] on textarea "Hola, Muchas gracias por tu respuesta. En función de la misma, solicitamos docu…" at bounding box center [226, 253] width 306 height 72
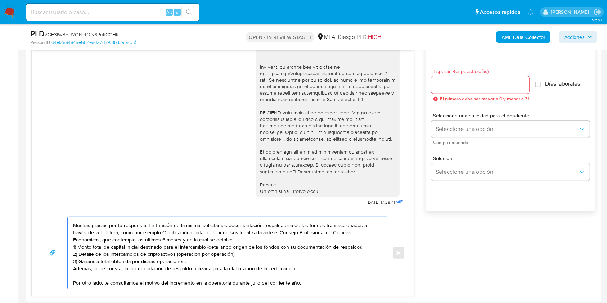
scroll to position [221, 0]
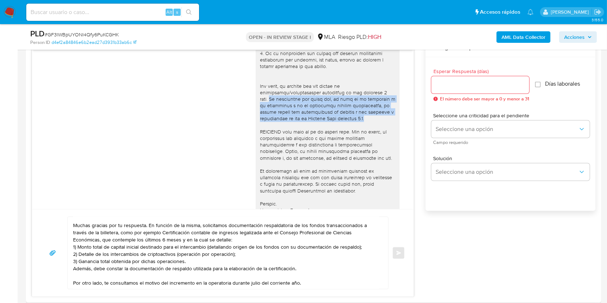
drag, startPoint x: 369, startPoint y: 126, endPoint x: 253, endPoint y: 106, distance: 117.7
click at [260, 106] on div at bounding box center [327, 27] width 135 height 374
copy div "Es importante que sepas que, en caso de no responder a lo solicitado o si lo pr…"
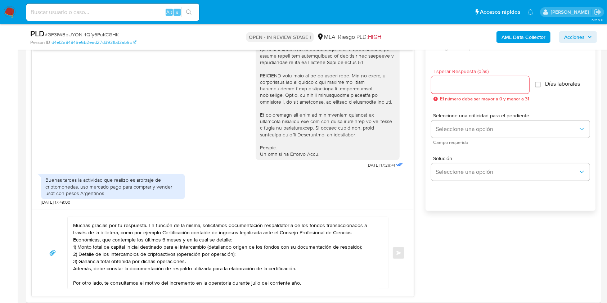
click at [314, 275] on textarea "Hola, Muchas gracias por tu respuesta. En función de la misma, solicitamos docu…" at bounding box center [226, 253] width 306 height 72
paste textarea "Es importante que sepas que, en caso de no responder a lo solicitado o si lo pr…"
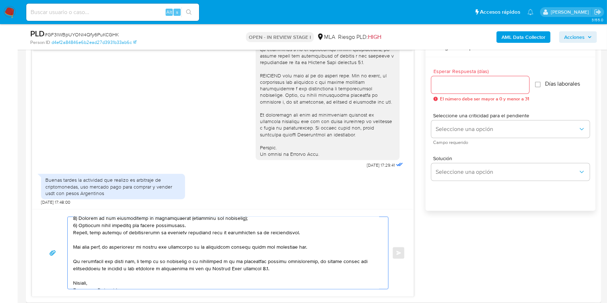
scroll to position [63, 0]
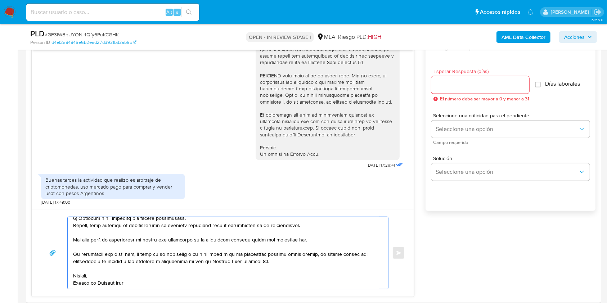
type textarea "Hola, Muchas gracias por tu respuesta. En función de la misma, solicitamos docu…"
click at [458, 88] on input "Esperar Respuesta (días)" at bounding box center [481, 84] width 98 height 9
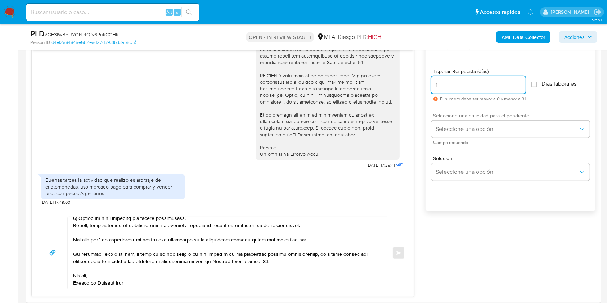
type input "1"
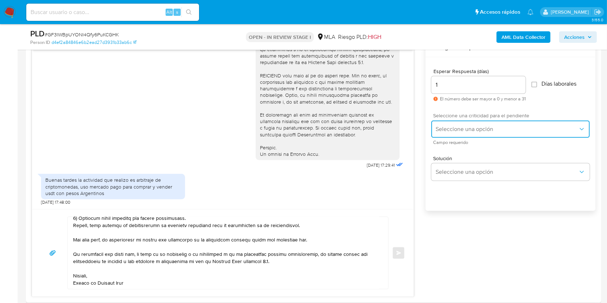
click at [457, 121] on button "Seleccione una opción" at bounding box center [511, 129] width 159 height 17
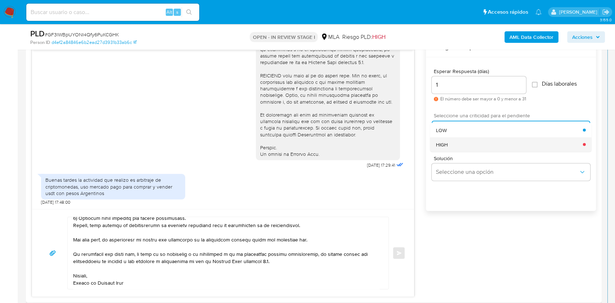
click at [455, 140] on div "HIGH" at bounding box center [509, 144] width 147 height 14
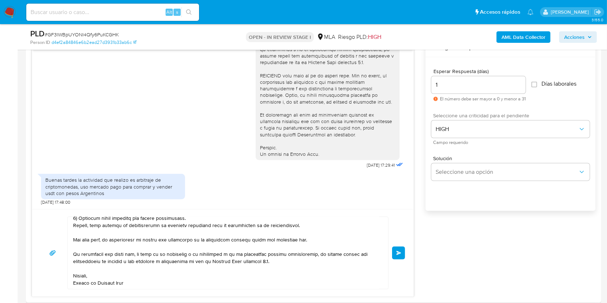
click at [394, 249] on button "Enviar" at bounding box center [398, 253] width 13 height 13
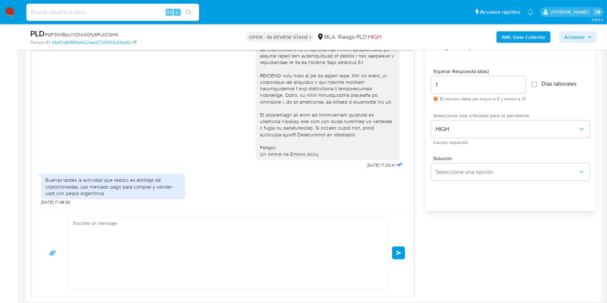
scroll to position [0, 0]
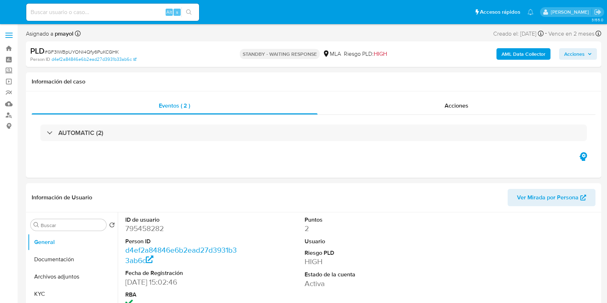
select select "10"
click at [132, 15] on input at bounding box center [112, 12] width 173 height 9
paste input "bb0rFumyEIJ8ipzFRYb2SD6a"
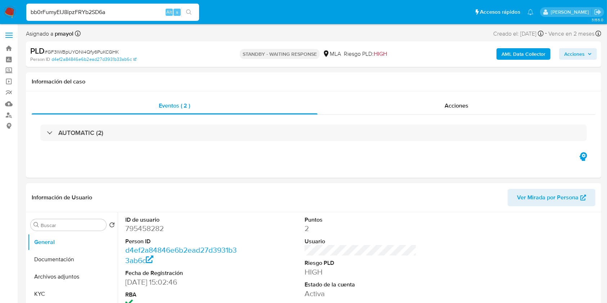
type input "bb0rFumyEIJ8ipzFRYb2SD6a"
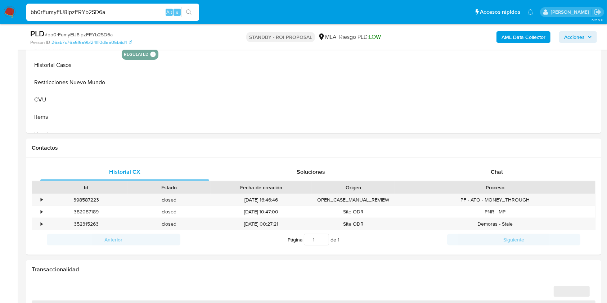
scroll to position [317, 0]
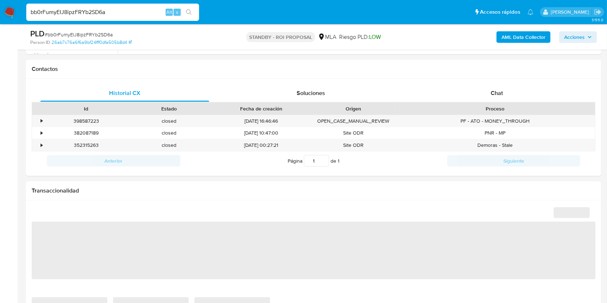
select select "10"
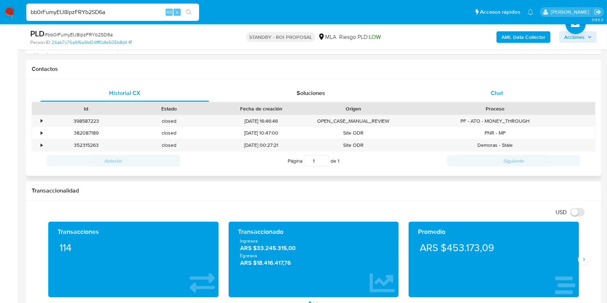
click at [493, 101] on div "Chat" at bounding box center [497, 93] width 169 height 17
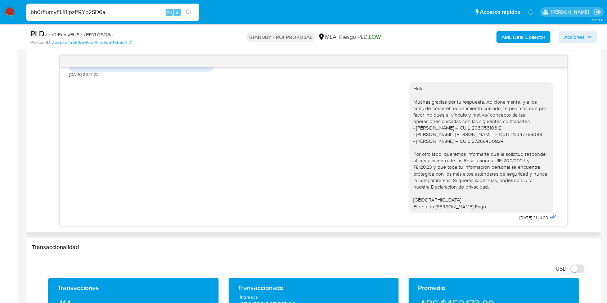
scroll to position [971, 0]
click at [137, 10] on input "bb0rFumyEIJ8ipzFRYb2SD6a" at bounding box center [112, 12] width 173 height 9
paste input "2SHRqeNgU46csOi3t1fukfpI"
type input "2SHRqeNgU46csOi3t1fukfpI"
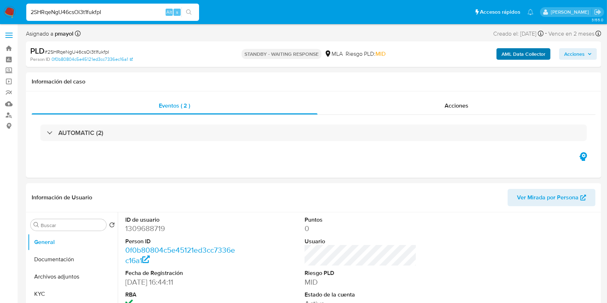
select select "10"
click at [149, 233] on dd "1309688719" at bounding box center [181, 229] width 112 height 10
copy dd "1309688719"
click at [555, 192] on span "Ver Mirada por Persona" at bounding box center [548, 197] width 62 height 17
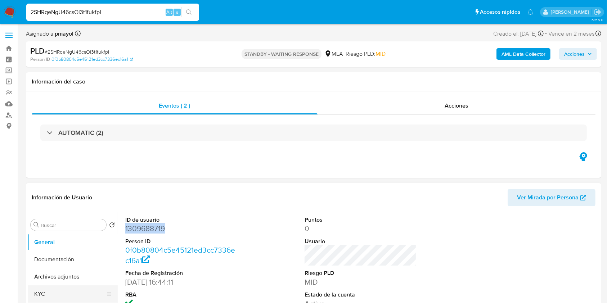
click at [69, 290] on button "KYC" at bounding box center [70, 294] width 84 height 17
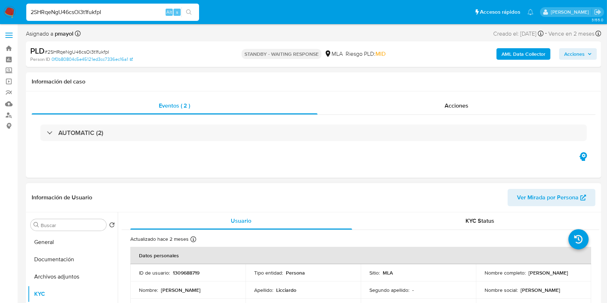
click at [183, 275] on p "1309688719" at bounding box center [186, 273] width 27 height 6
copy p "1309688719"
click at [221, 287] on div "Nombre : Lautaro Javier" at bounding box center [188, 290] width 98 height 6
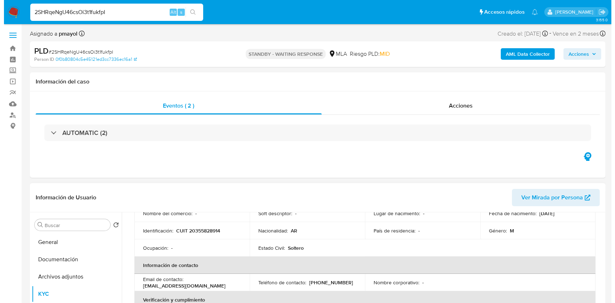
scroll to position [96, 0]
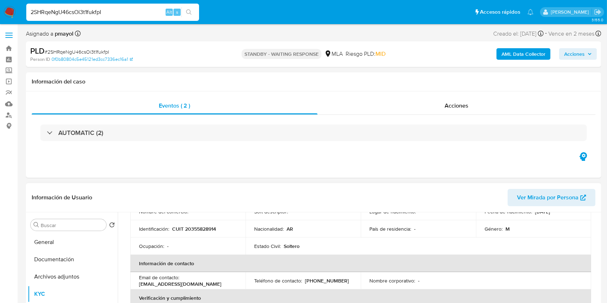
click at [196, 228] on p "CUIT 20355828914" at bounding box center [194, 229] width 44 height 6
copy p "20355828914"
click at [533, 56] on b "AML Data Collector" at bounding box center [524, 54] width 44 height 12
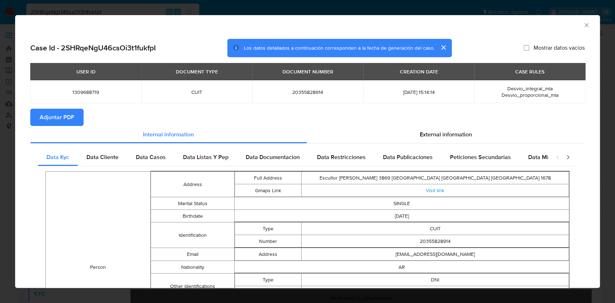
click at [55, 112] on span "Adjuntar PDF" at bounding box center [57, 118] width 35 height 16
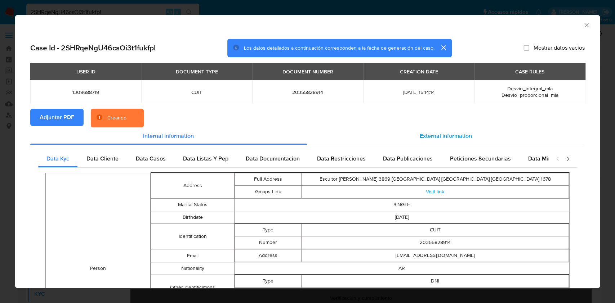
click at [410, 131] on div "External information" at bounding box center [446, 136] width 278 height 17
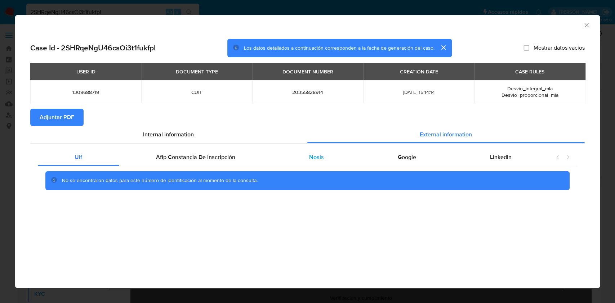
click at [323, 162] on div "Nosis" at bounding box center [316, 157] width 89 height 17
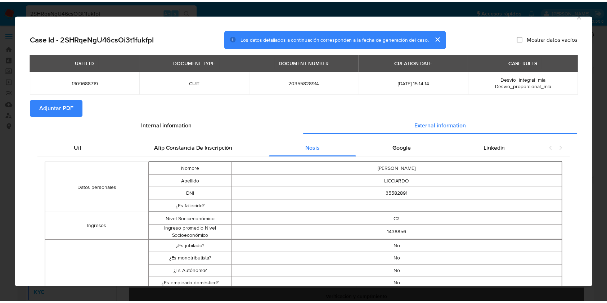
scroll to position [0, 0]
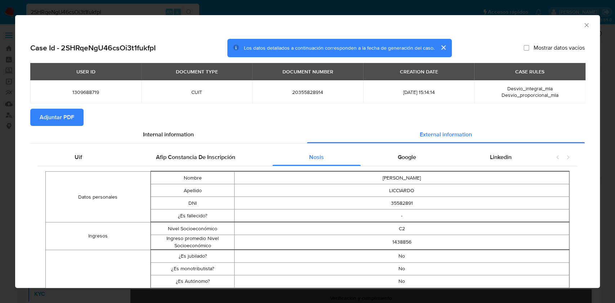
click at [584, 24] on icon "Cerrar ventana" at bounding box center [586, 25] width 4 height 4
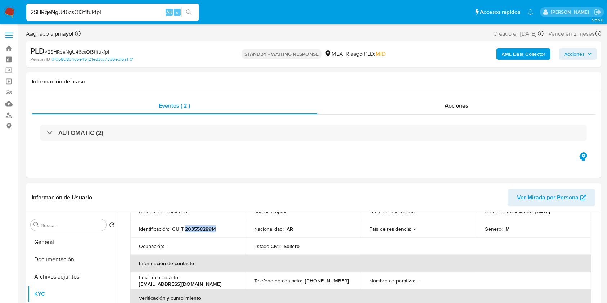
click at [135, 15] on input "2SHRqeNgU46csOi3t1fukfpI" at bounding box center [112, 12] width 173 height 9
paste input "THf8amqW8TnpMcCUcZGZKKsk"
type input "THf8amqW8TnpMcCUcZGZKKsk"
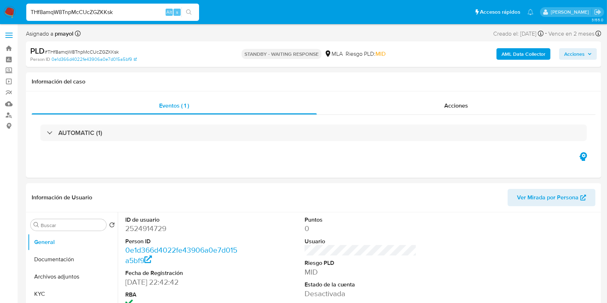
select select "10"
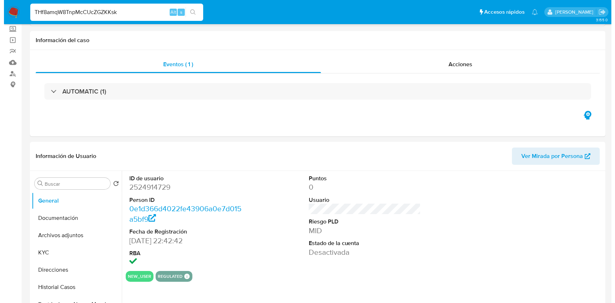
scroll to position [46, 0]
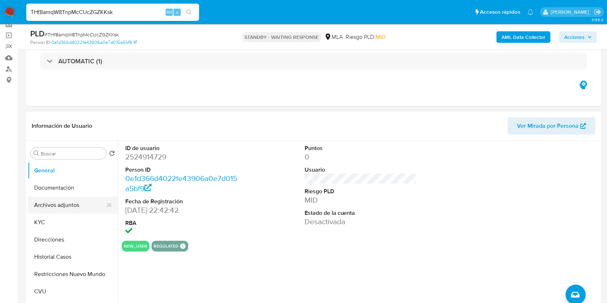
click at [77, 205] on button "Archivos adjuntos" at bounding box center [70, 205] width 84 height 17
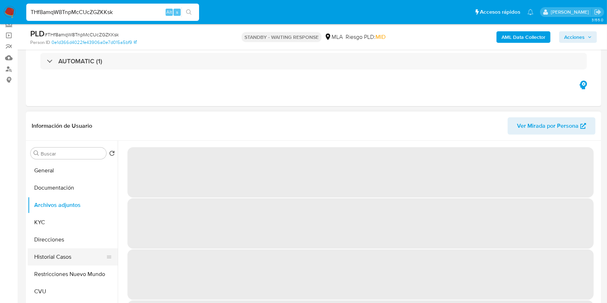
click at [61, 261] on button "Historial Casos" at bounding box center [70, 257] width 84 height 17
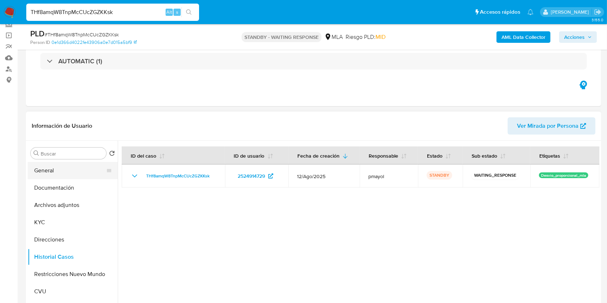
click at [67, 173] on button "General" at bounding box center [70, 170] width 84 height 17
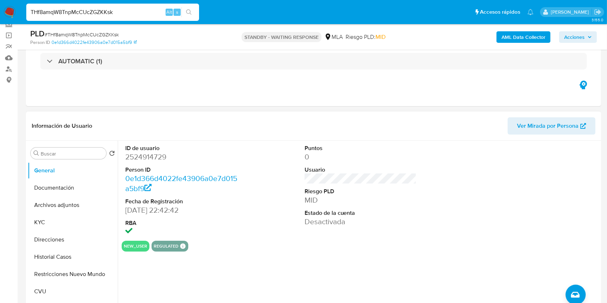
click at [144, 159] on dd "2524914729" at bounding box center [181, 157] width 112 height 10
copy dd "2524914729"
click at [508, 31] on b "AML Data Collector" at bounding box center [524, 37] width 44 height 12
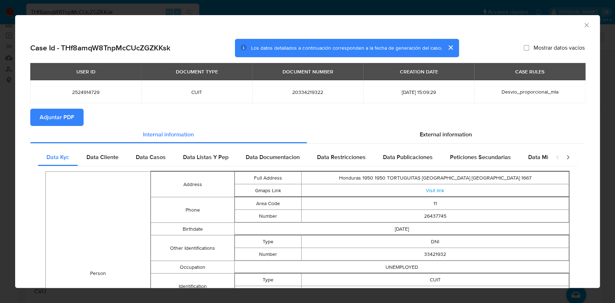
click at [73, 111] on span "Adjuntar PDF" at bounding box center [57, 118] width 35 height 16
click at [583, 23] on icon "Cerrar ventana" at bounding box center [586, 25] width 7 height 7
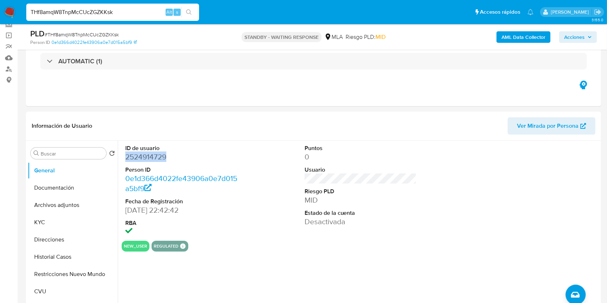
click at [535, 35] on b "AML Data Collector" at bounding box center [524, 37] width 44 height 12
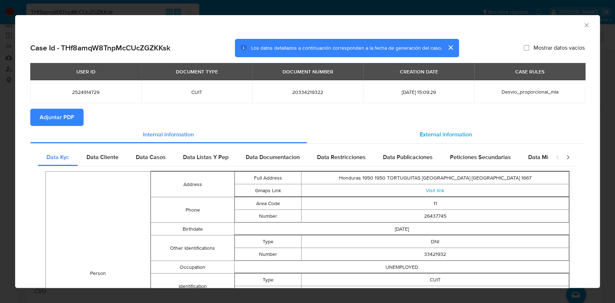
click at [431, 135] on span "External information" at bounding box center [446, 134] width 52 height 8
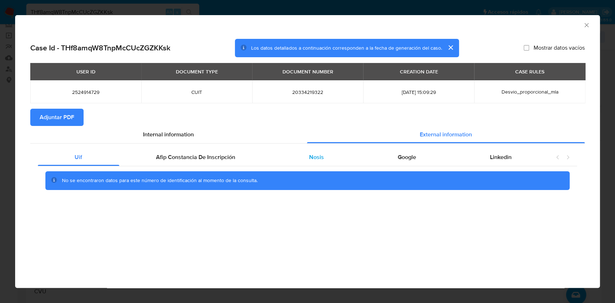
click at [327, 152] on div "Nosis" at bounding box center [316, 157] width 89 height 17
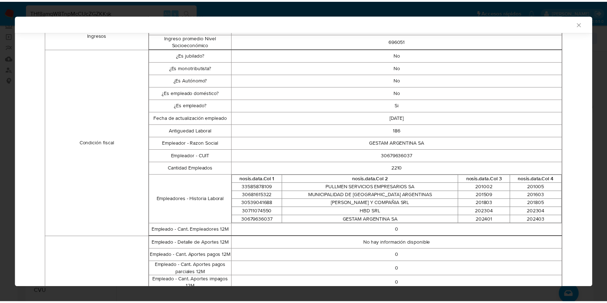
scroll to position [205, 0]
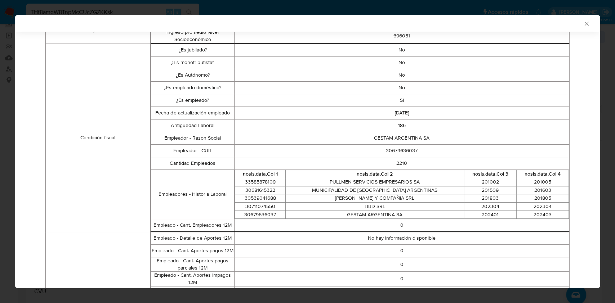
click at [583, 24] on icon "Cerrar ventana" at bounding box center [586, 23] width 7 height 7
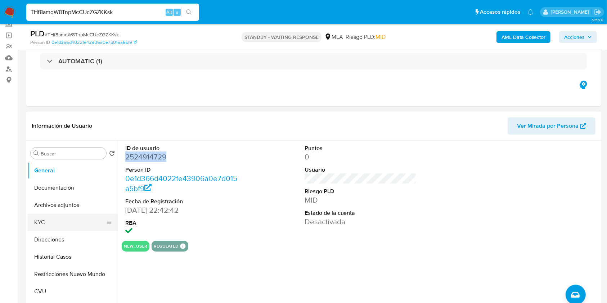
click at [45, 220] on button "KYC" at bounding box center [70, 222] width 84 height 17
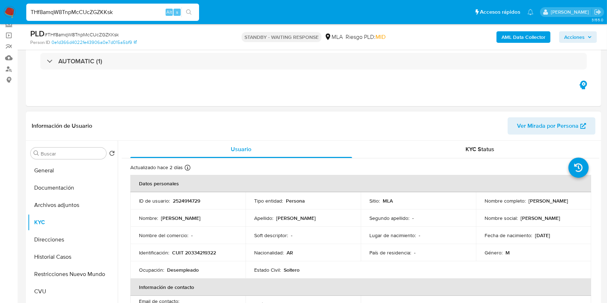
click at [198, 250] on p "CUIT 20334219322" at bounding box center [194, 253] width 44 height 6
copy p "20334219322"
click at [133, 13] on input "THf8amqW8TnpMcCUcZGZKKsk" at bounding box center [112, 12] width 173 height 9
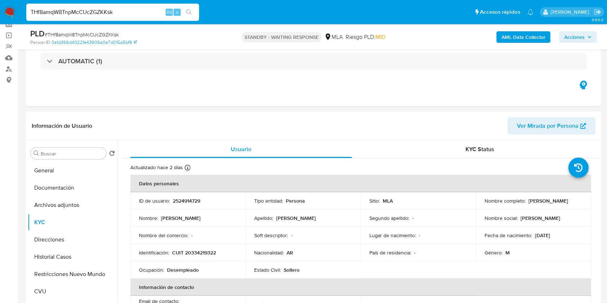
click at [133, 13] on input "THf8amqW8TnpMcCUcZGZKKsk" at bounding box center [112, 12] width 173 height 9
paste input "cpEaazssqZomlGKwilH7K2Gs"
type input "cpEaazssqZomlGKwilH7K2Gs"
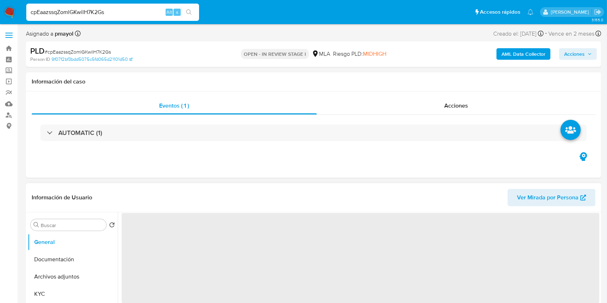
select select "10"
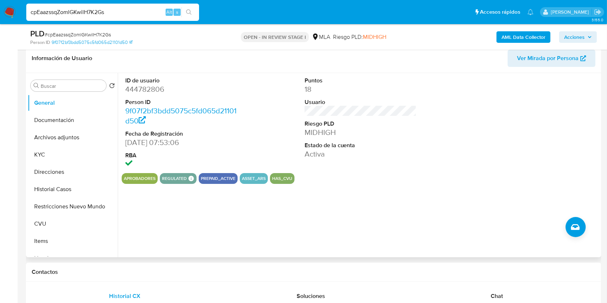
scroll to position [127, 0]
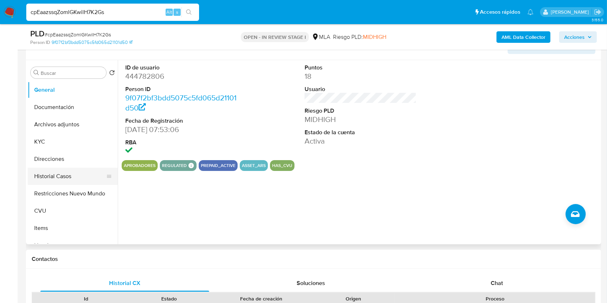
click at [48, 169] on button "Historial Casos" at bounding box center [70, 176] width 84 height 17
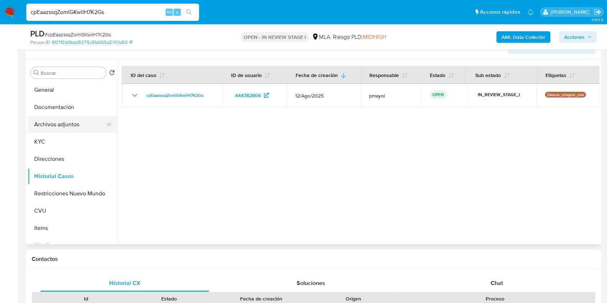
click at [55, 128] on button "Archivos adjuntos" at bounding box center [70, 124] width 84 height 17
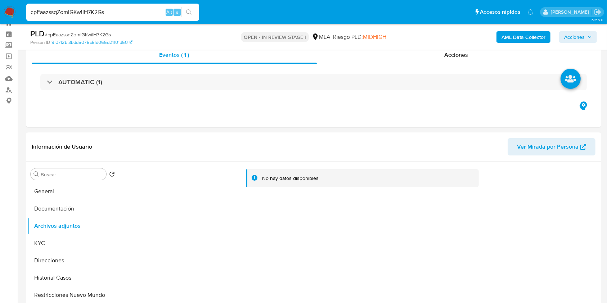
scroll to position [27, 0]
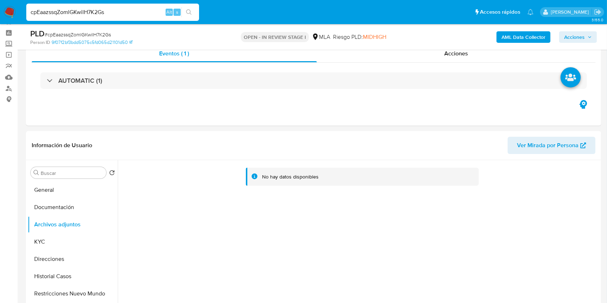
click at [529, 33] on b "AML Data Collector" at bounding box center [524, 37] width 44 height 12
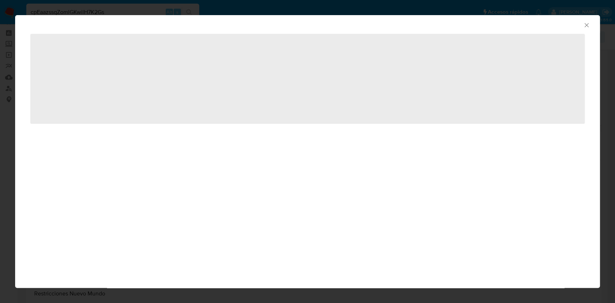
click at [590, 22] on div "AML Data Collector" at bounding box center [307, 24] width 585 height 18
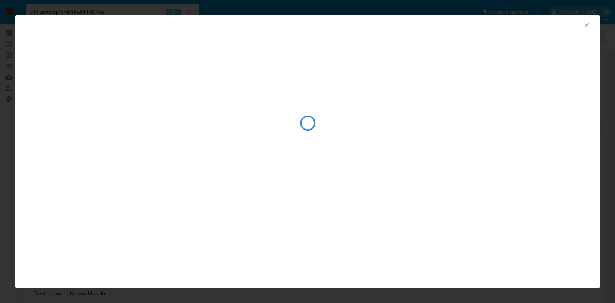
click at [590, 24] on div "AML Data Collector" at bounding box center [307, 24] width 585 height 18
click at [588, 25] on icon "Cerrar ventana" at bounding box center [586, 25] width 7 height 7
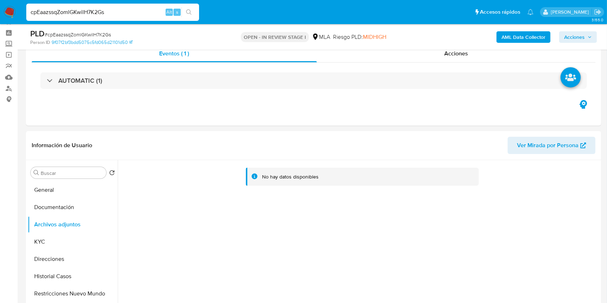
click at [522, 35] on b "AML Data Collector" at bounding box center [524, 37] width 44 height 12
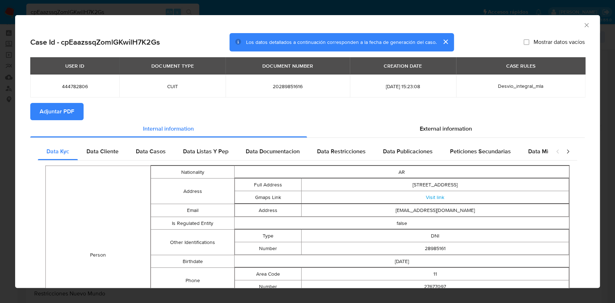
click at [50, 104] on span "Adjuntar PDF" at bounding box center [57, 112] width 35 height 16
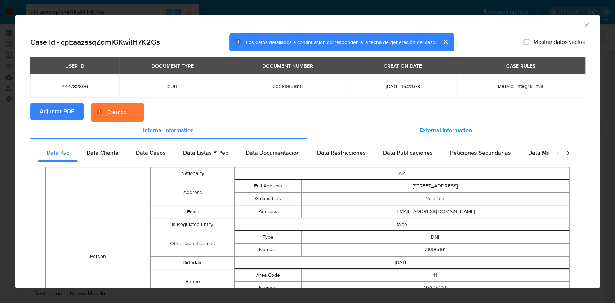
click at [429, 125] on div "External information" at bounding box center [446, 130] width 278 height 17
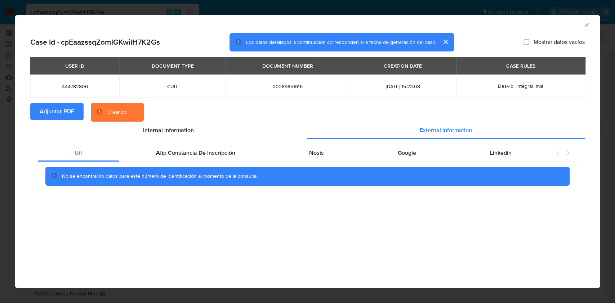
click at [588, 26] on icon "Cerrar ventana" at bounding box center [586, 25] width 7 height 7
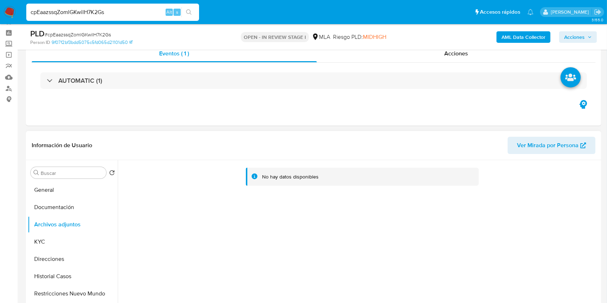
click at [553, 144] on span "Ver Mirada por Persona" at bounding box center [548, 145] width 62 height 17
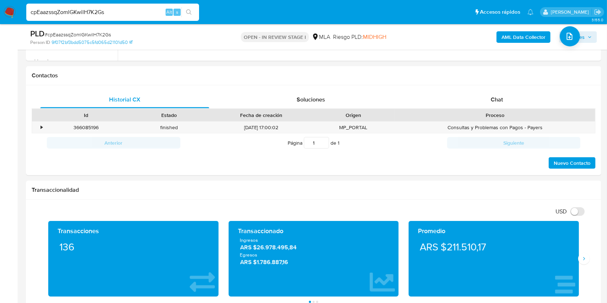
scroll to position [312, 0]
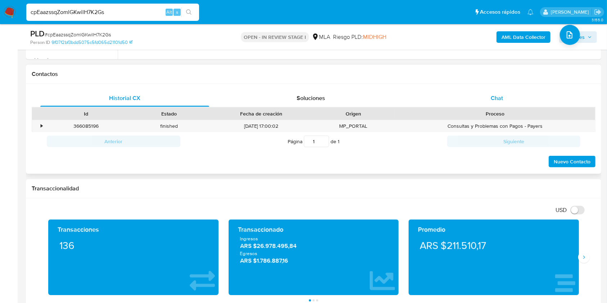
click at [492, 101] on span "Chat" at bounding box center [497, 98] width 12 height 8
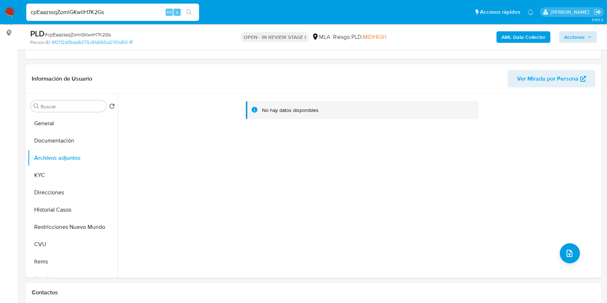
scroll to position [84, 0]
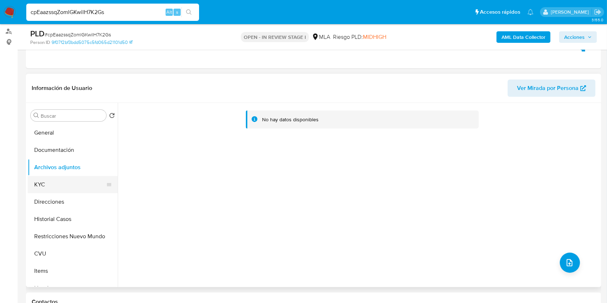
click at [72, 184] on button "KYC" at bounding box center [70, 184] width 84 height 17
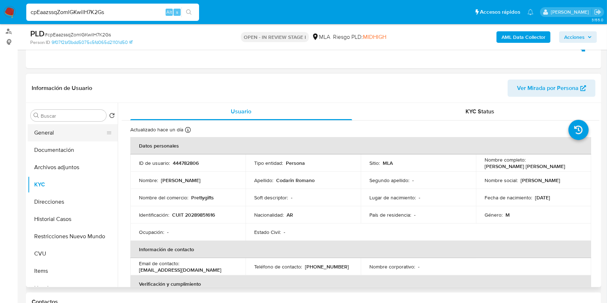
click at [48, 126] on button "General" at bounding box center [70, 132] width 84 height 17
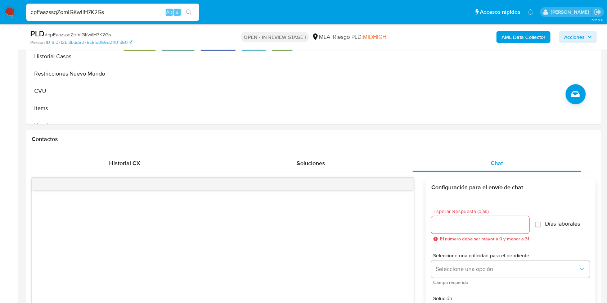
scroll to position [250, 0]
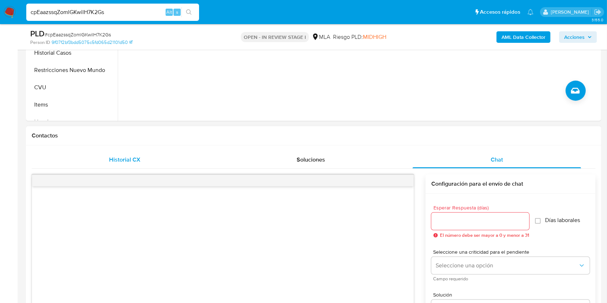
click at [98, 162] on div "Historial CX" at bounding box center [124, 159] width 169 height 17
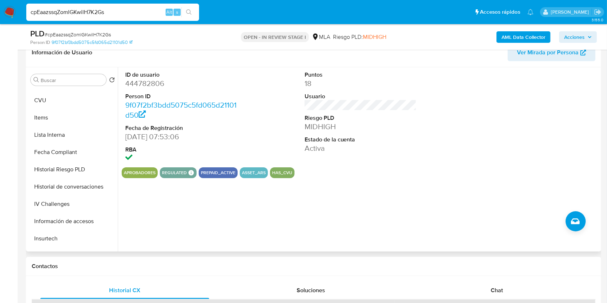
scroll to position [120, 0]
click at [62, 153] on button "Fecha Compliant" at bounding box center [70, 150] width 84 height 17
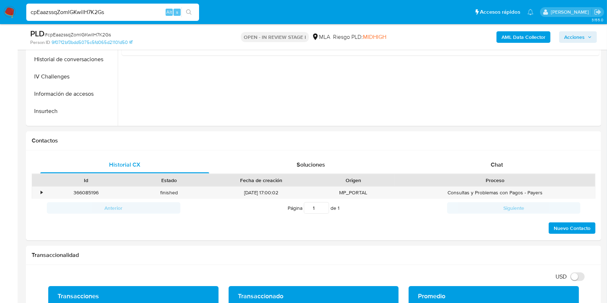
scroll to position [254, 0]
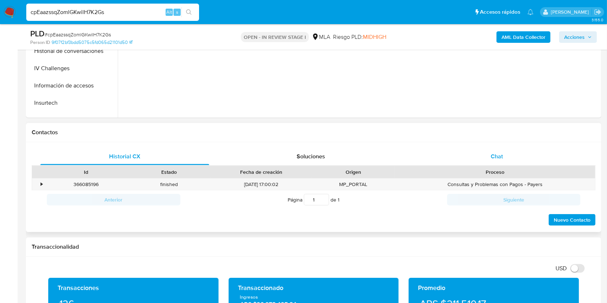
click at [499, 156] on span "Chat" at bounding box center [497, 156] width 12 height 8
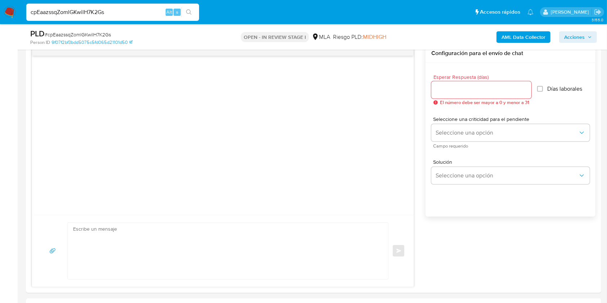
scroll to position [385, 0]
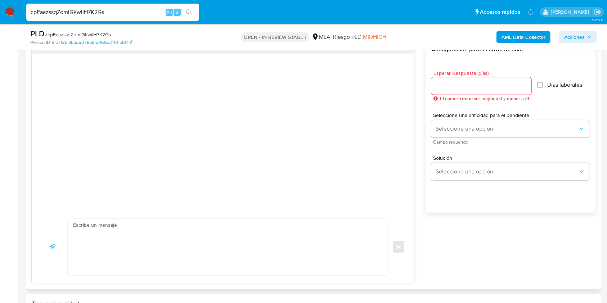
click at [140, 246] on textarea at bounding box center [226, 247] width 306 height 57
paste textarea "Hola , En función de las operaciones registradas en tu cuenta de Mercado Pago, …"
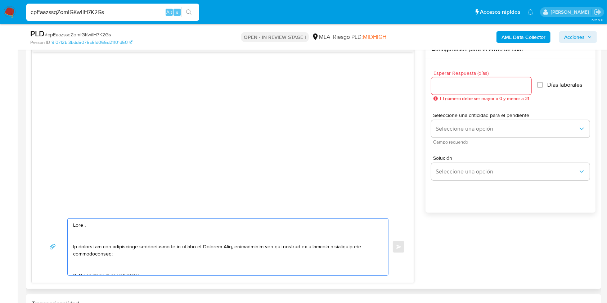
scroll to position [424, 0]
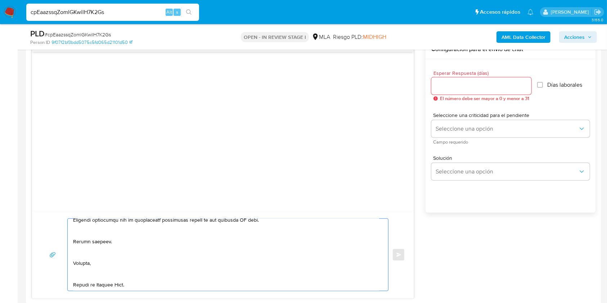
click at [86, 269] on textarea at bounding box center [226, 255] width 306 height 72
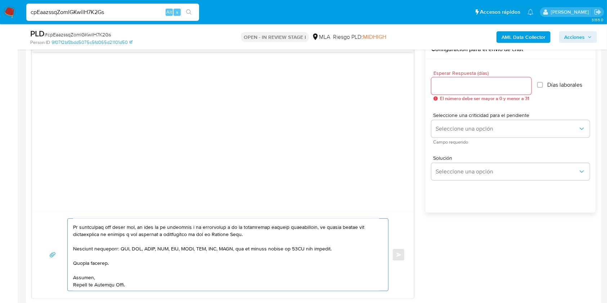
scroll to position [166, 0]
type textarea "Hola, En función de las operaciones registradas en tu cuenta de Mercado Pago, n…"
click at [451, 83] on input "Esperar Respuesta (días)" at bounding box center [482, 85] width 100 height 9
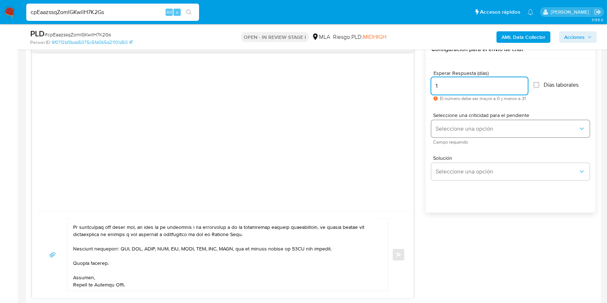
type input "1"
click at [446, 127] on span "Seleccione una opción" at bounding box center [507, 128] width 143 height 7
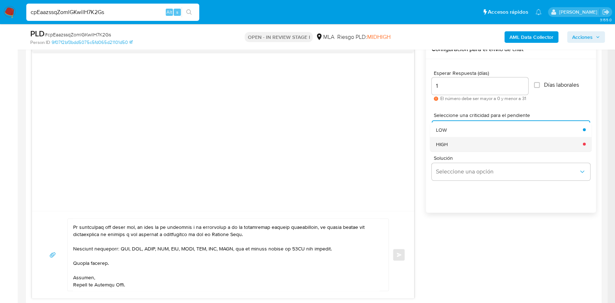
click at [444, 137] on div "HIGH" at bounding box center [507, 144] width 143 height 14
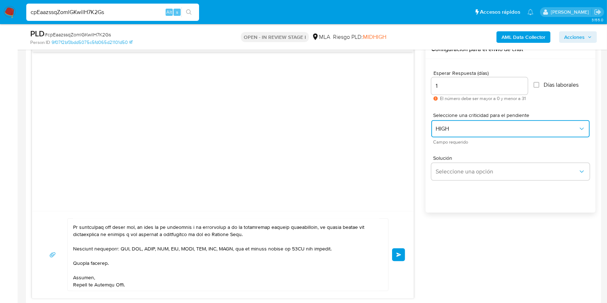
click at [447, 125] on span "HIGH" at bounding box center [507, 128] width 143 height 7
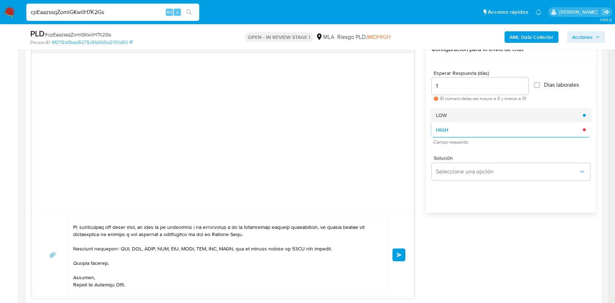
click at [443, 116] on span "LOW" at bounding box center [441, 115] width 11 height 6
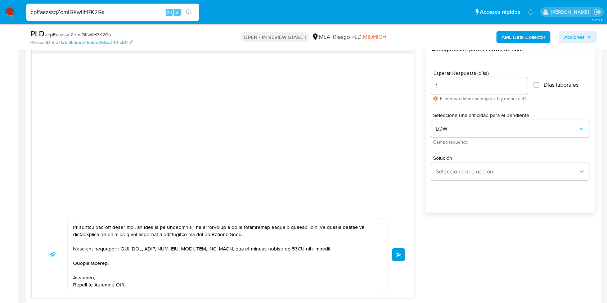
click at [396, 251] on button "Enviar" at bounding box center [398, 255] width 13 height 13
click at [401, 255] on span "Enviar" at bounding box center [399, 255] width 5 height 4
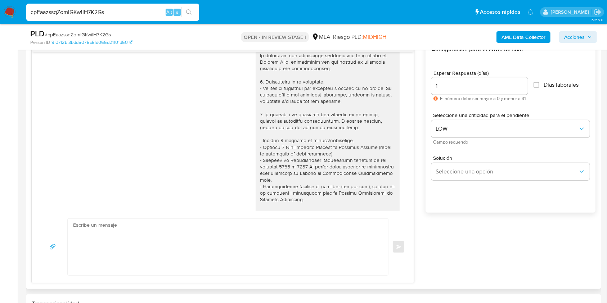
scroll to position [0, 0]
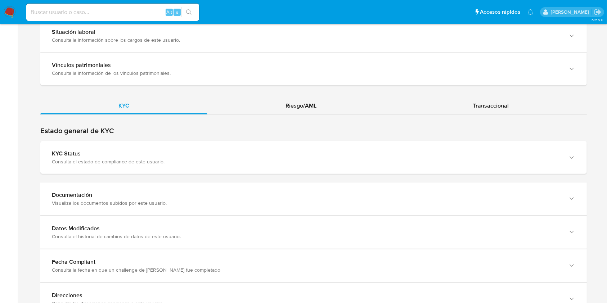
scroll to position [632, 0]
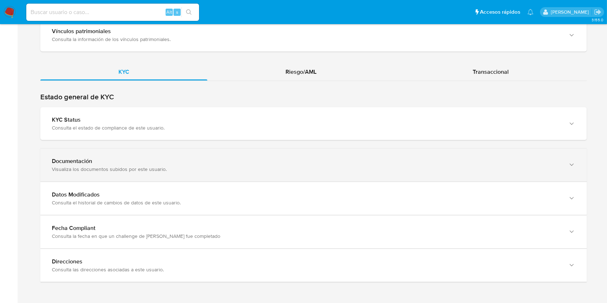
click at [462, 158] on div "Documentación" at bounding box center [306, 161] width 509 height 7
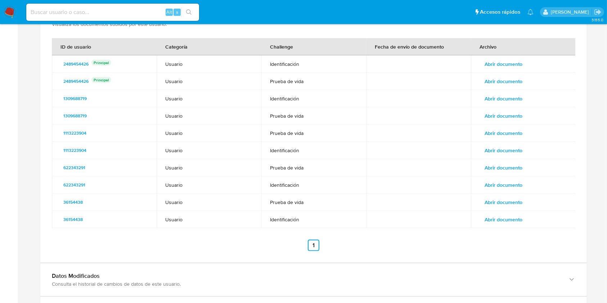
scroll to position [783, 0]
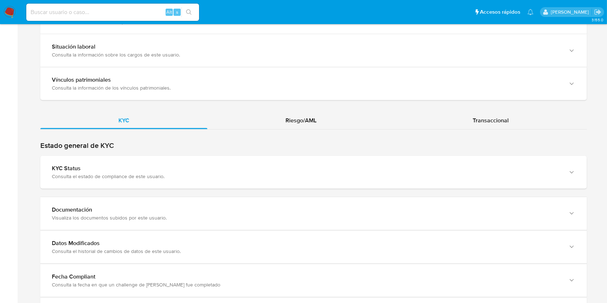
scroll to position [652, 0]
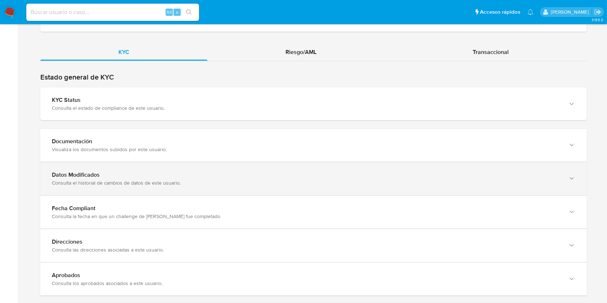
click at [566, 163] on div "Datos Modificados Consulta el historial de cambios de datos de este usuario." at bounding box center [313, 178] width 547 height 33
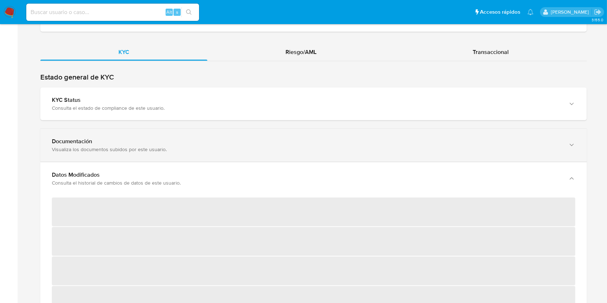
click at [556, 138] on div "Documentación" at bounding box center [306, 141] width 509 height 7
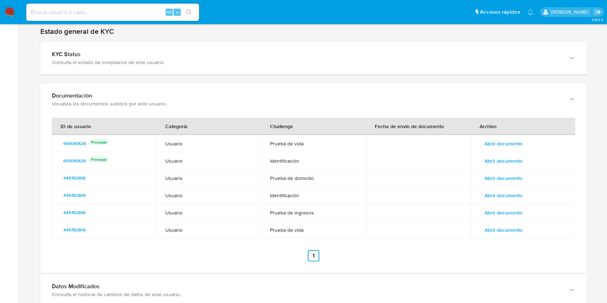
scroll to position [699, 0]
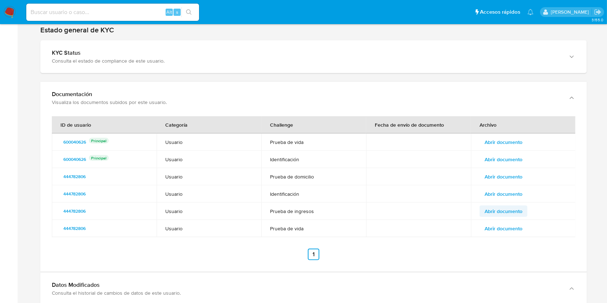
click at [514, 210] on span "Abrir documento" at bounding box center [504, 211] width 38 height 10
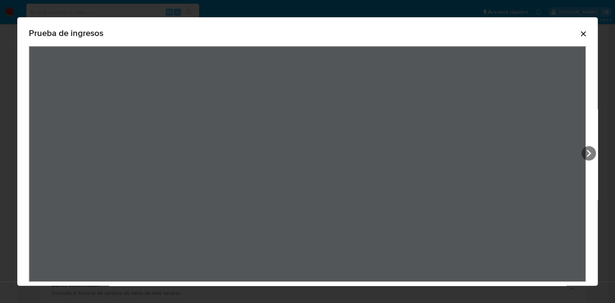
click at [579, 33] on icon "Cerrar" at bounding box center [583, 34] width 9 height 9
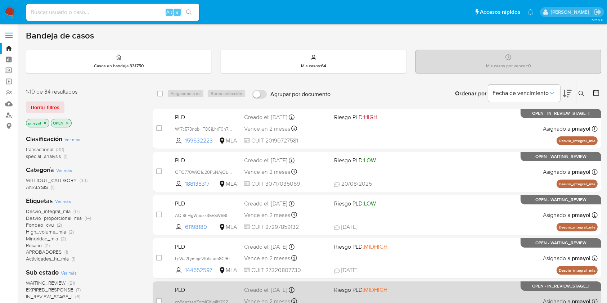
click at [378, 303] on div "PLD cpEaazssqZomlGKwilH7K2Gs 444782806 MLA Riesgo PLD: MIDHIGH Creado el: [DATE…" at bounding box center [385, 302] width 426 height 36
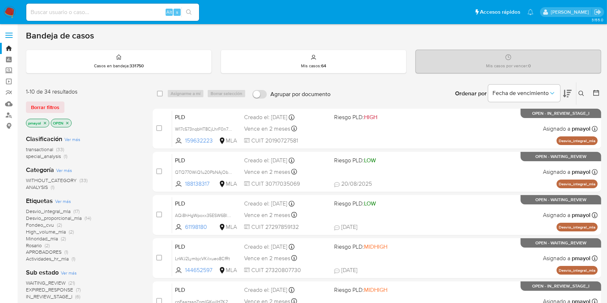
click at [125, 10] on input at bounding box center [112, 12] width 173 height 9
paste input "cpEaazssqZomlGKwilH7K2Gs"
type input "cpEaazssqZomlGKwilH7K2Gs"
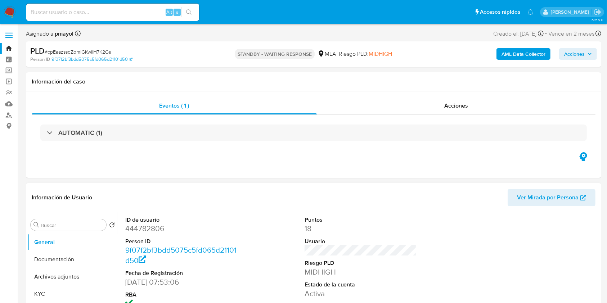
select select "10"
click at [147, 226] on dd "444782806" at bounding box center [181, 229] width 112 height 10
copy dd "444782806"
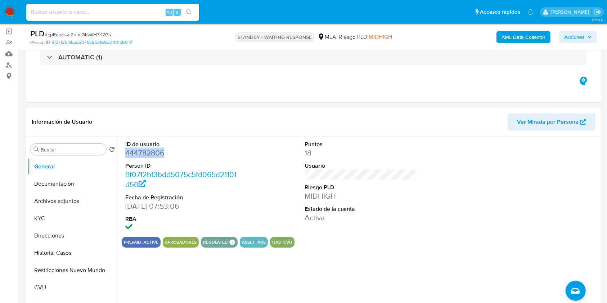
scroll to position [59, 0]
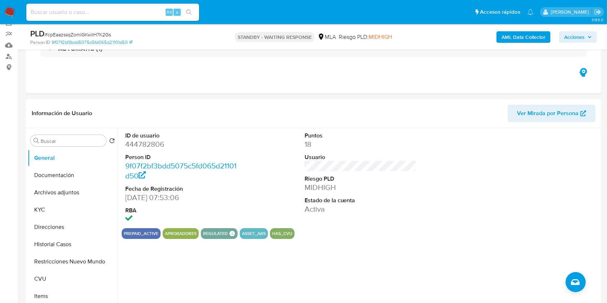
click at [135, 17] on div "Alt s" at bounding box center [112, 12] width 173 height 17
click at [131, 14] on input at bounding box center [112, 12] width 173 height 9
paste input "tT1tx4mz3cb61xxxveS2B2KR"
type input "tT1tx4mz3cb61xxxveS2B2KR"
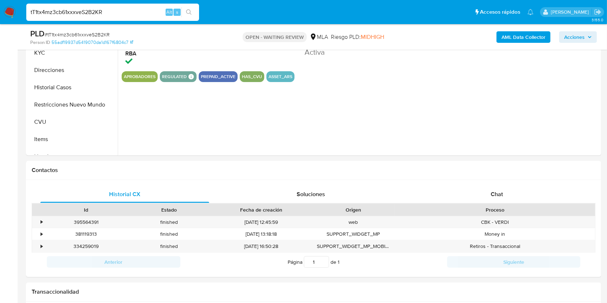
scroll to position [220, 0]
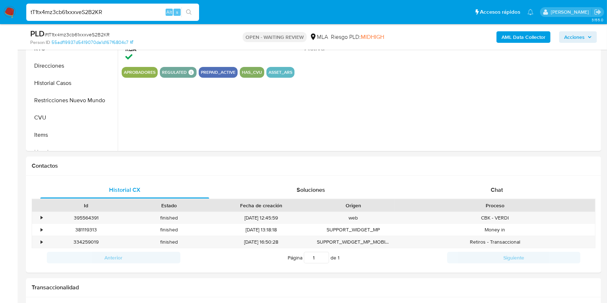
select select "10"
click at [506, 182] on div "Chat" at bounding box center [497, 190] width 169 height 17
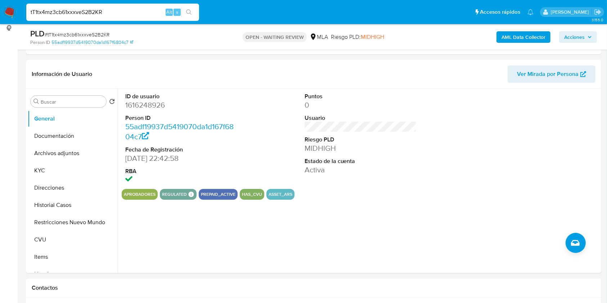
scroll to position [86, 0]
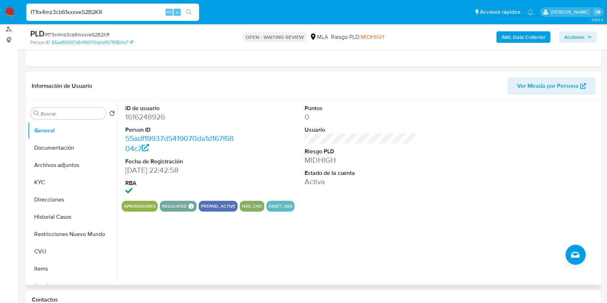
click at [130, 118] on dd "1616248926" at bounding box center [181, 117] width 112 height 10
copy dd "1616248926"
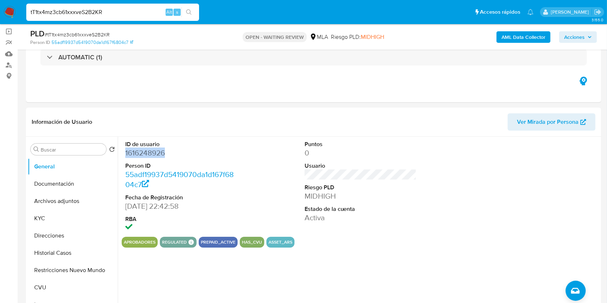
scroll to position [52, 0]
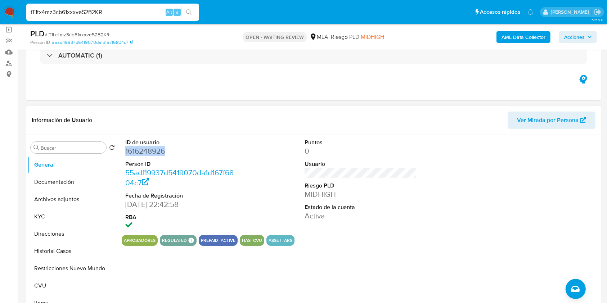
click at [152, 149] on dd "1616248926" at bounding box center [181, 151] width 112 height 10
click at [70, 255] on button "Historial Casos" at bounding box center [70, 251] width 84 height 17
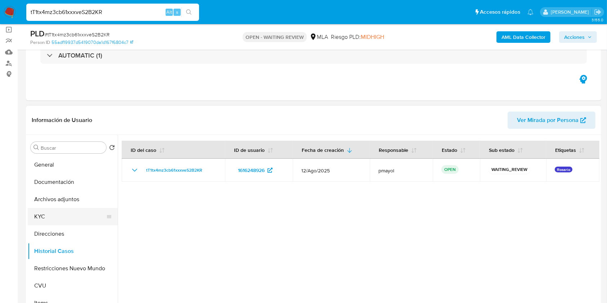
click at [50, 217] on button "KYC" at bounding box center [70, 216] width 84 height 17
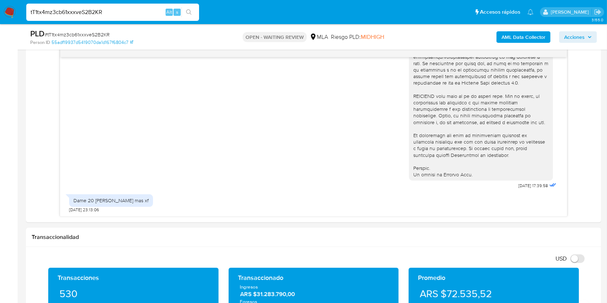
scroll to position [0, 0]
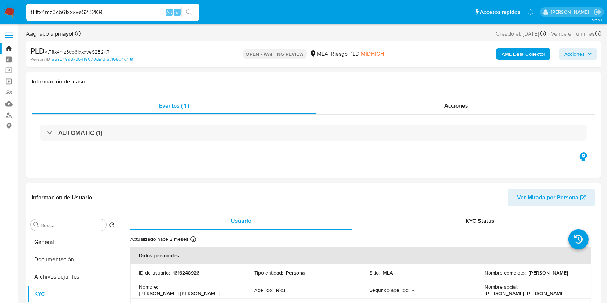
click at [506, 49] on b "AML Data Collector" at bounding box center [524, 54] width 44 height 12
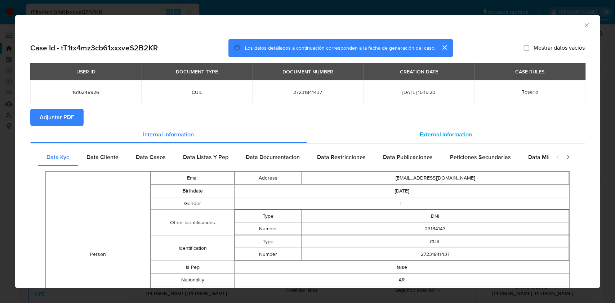
click at [434, 131] on span "External information" at bounding box center [446, 134] width 52 height 8
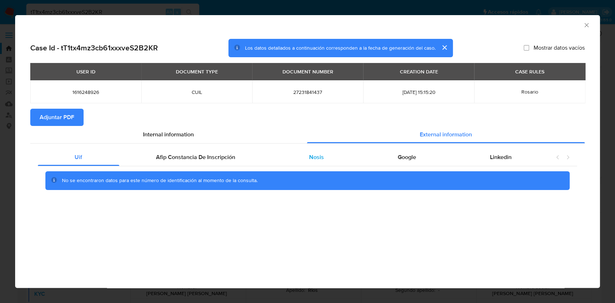
click at [314, 159] on span "Nosis" at bounding box center [316, 157] width 15 height 8
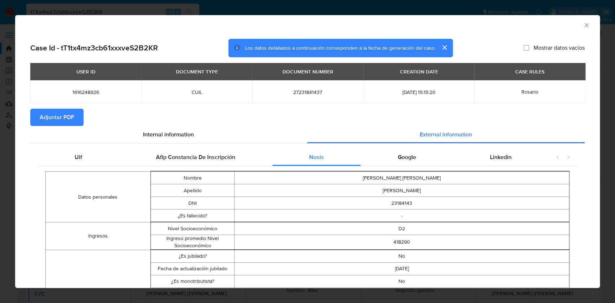
click at [602, 191] on div "AML Data Collector Case Id - tT1tx4mz3cb61xxxveS2B2KR Los datos detallados a co…" at bounding box center [307, 151] width 615 height 303
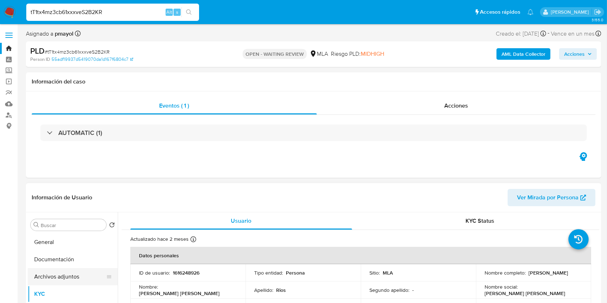
click at [59, 278] on button "Archivos adjuntos" at bounding box center [70, 276] width 84 height 17
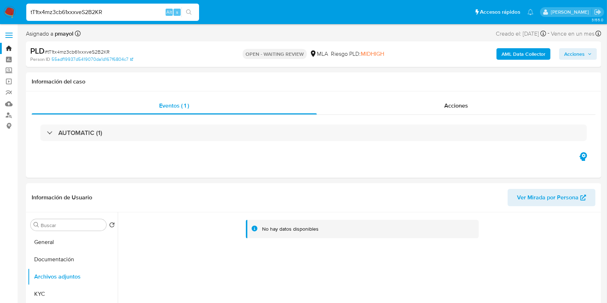
click at [525, 52] on b "AML Data Collector" at bounding box center [524, 54] width 44 height 12
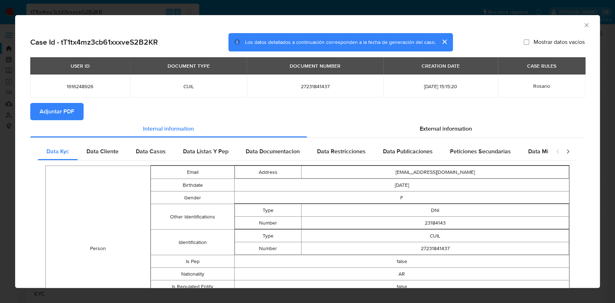
click at [54, 108] on span "Adjuntar PDF" at bounding box center [57, 112] width 35 height 16
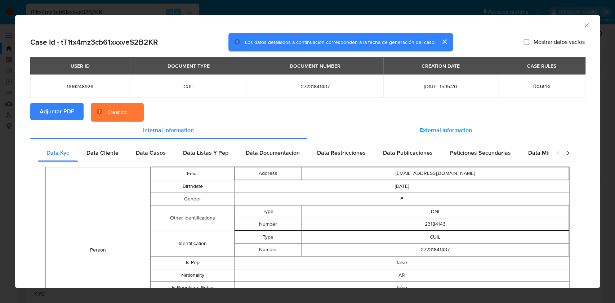
click at [429, 128] on span "External information" at bounding box center [446, 130] width 52 height 8
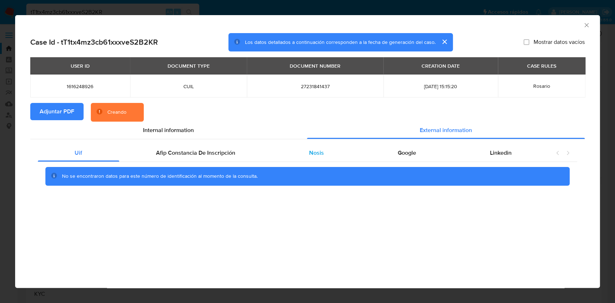
click at [321, 153] on span "Nosis" at bounding box center [316, 153] width 15 height 8
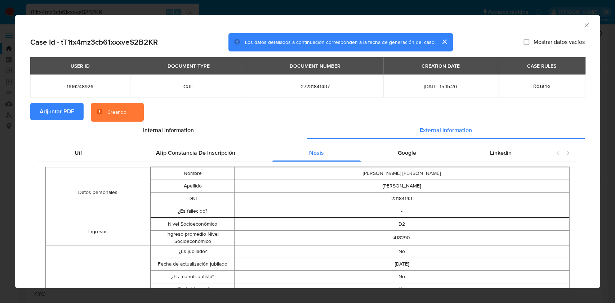
click at [583, 24] on icon "Cerrar ventana" at bounding box center [586, 25] width 7 height 7
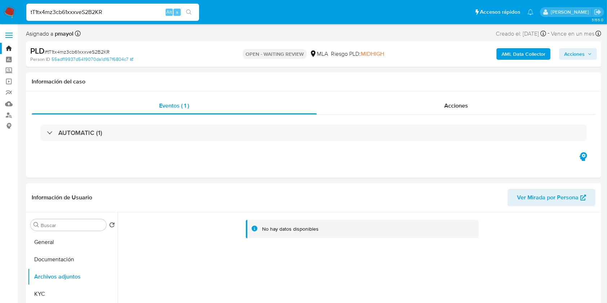
click at [75, 54] on span "# tT1tx4mz3cb61xxxveS2B2KR" at bounding box center [77, 51] width 65 height 7
copy span "tT1tx4mz3cb61xxxveS2B2KR"
click at [4, 10] on img at bounding box center [10, 12] width 12 height 12
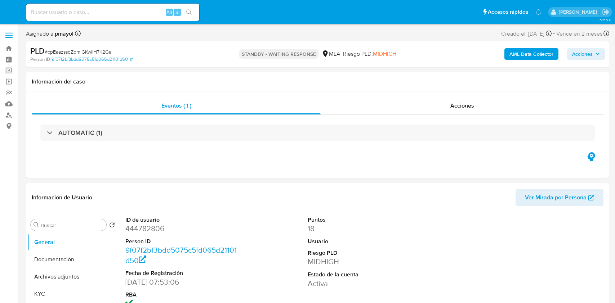
select select "10"
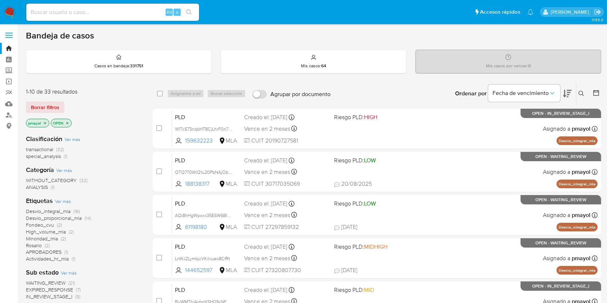
click at [579, 92] on icon at bounding box center [581, 93] width 5 height 5
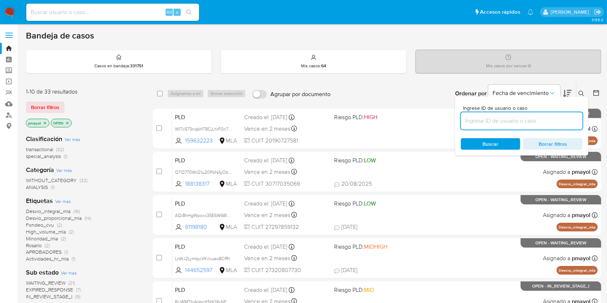
click at [483, 121] on input at bounding box center [522, 120] width 122 height 9
type input "tT1tx4mz3cb61xxxveS2B2KR"
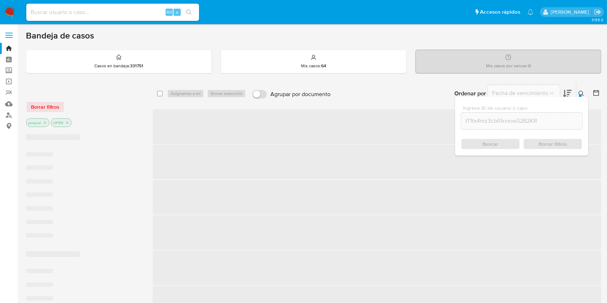
click at [481, 144] on div "Buscar Borrar filtros" at bounding box center [522, 144] width 122 height 12
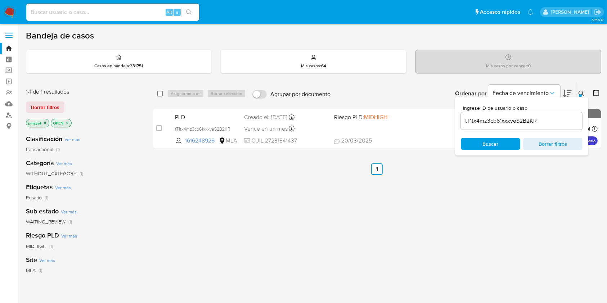
click at [160, 94] on input "checkbox" at bounding box center [160, 94] width 6 height 6
checkbox input "true"
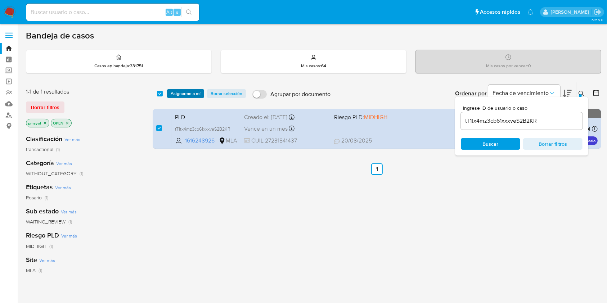
click at [179, 94] on span "Asignarme a mí" at bounding box center [186, 93] width 30 height 7
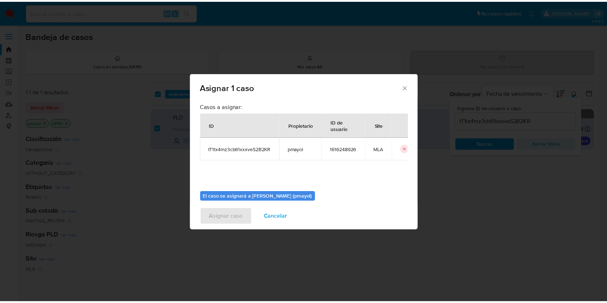
scroll to position [37, 0]
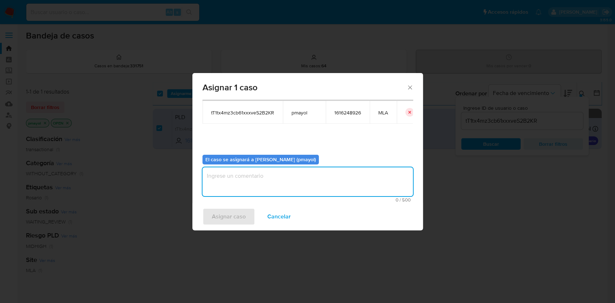
click at [340, 192] on textarea "assign-modal" at bounding box center [307, 182] width 210 height 29
type textarea "Asignación"
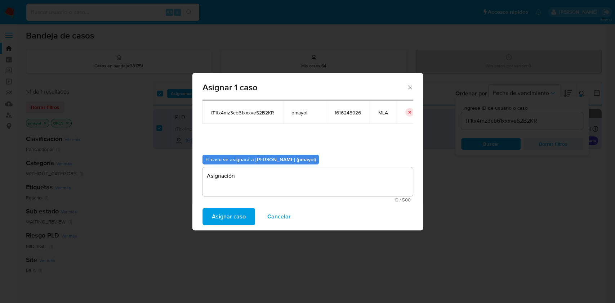
click at [233, 213] on span "Asignar caso" at bounding box center [229, 217] width 34 height 16
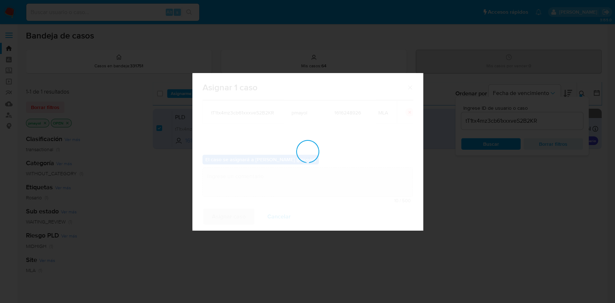
checkbox input "false"
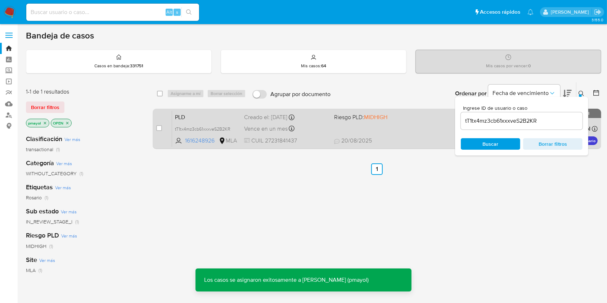
click at [338, 129] on div "PLD tT1tx4mz3cb61xxxveS2B2KR 1616248926 MLA Riesgo PLD: MIDHIGH Creado el: [DAT…" at bounding box center [385, 129] width 426 height 36
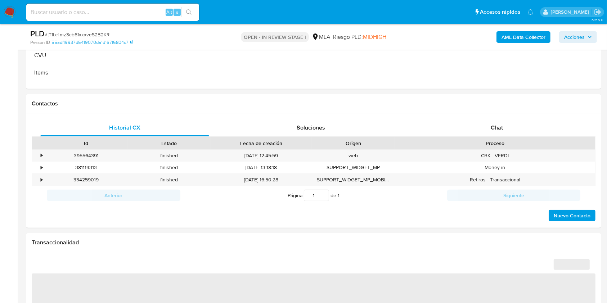
scroll to position [286, 0]
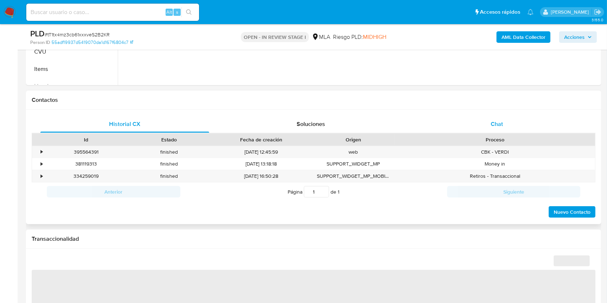
select select "10"
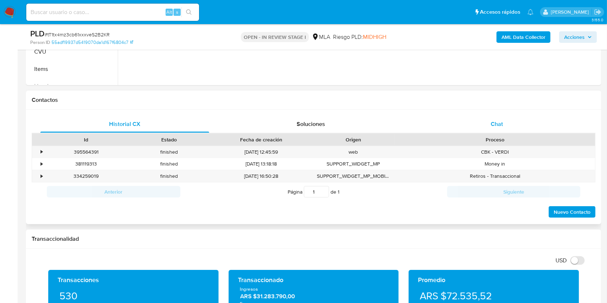
click at [510, 122] on div "Chat" at bounding box center [497, 124] width 169 height 17
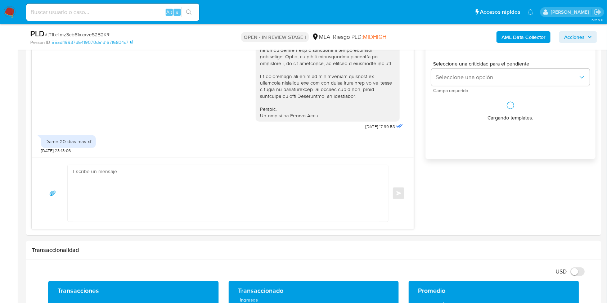
scroll to position [441, 0]
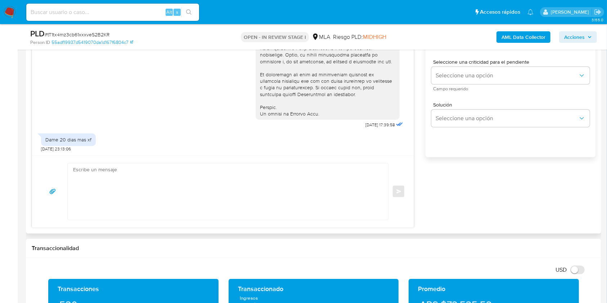
click at [190, 204] on textarea at bounding box center [226, 192] width 306 height 57
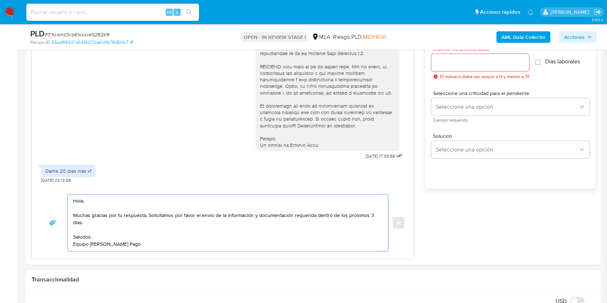
scroll to position [401, 0]
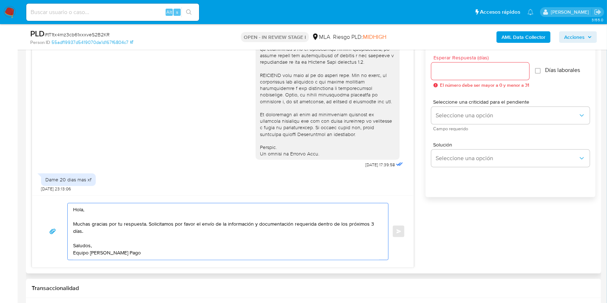
type textarea "Hola, Muchas gracias por tu respuesta. Solicitamos por favor el envío de la inf…"
click at [450, 76] on div at bounding box center [481, 71] width 98 height 17
click at [447, 72] on input "Esperar Respuesta (días)" at bounding box center [481, 71] width 98 height 9
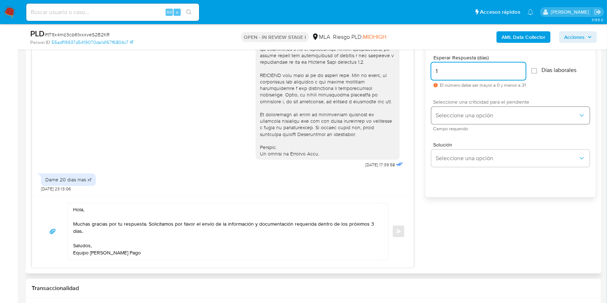
type input "1"
click at [458, 114] on span "Seleccione una opción" at bounding box center [507, 115] width 143 height 7
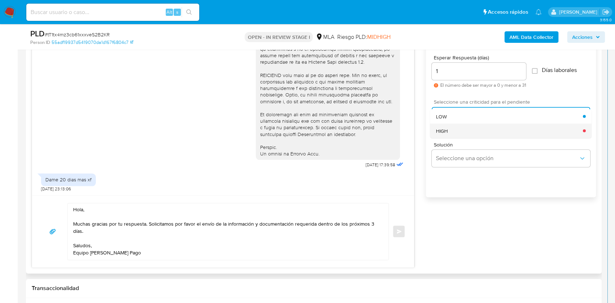
click at [451, 131] on div "HIGH" at bounding box center [509, 131] width 147 height 14
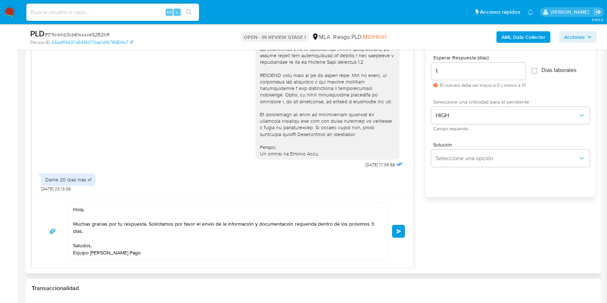
click at [395, 235] on button "Enviar" at bounding box center [398, 231] width 13 height 13
click at [397, 234] on button "Enviar" at bounding box center [398, 231] width 13 height 13
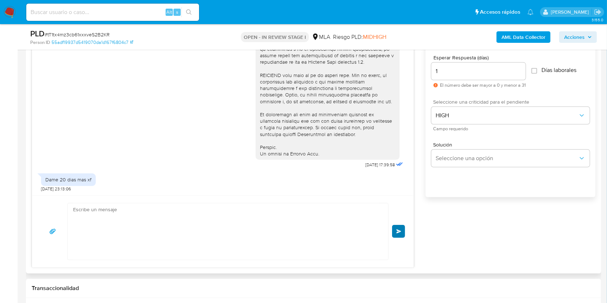
scroll to position [351, 0]
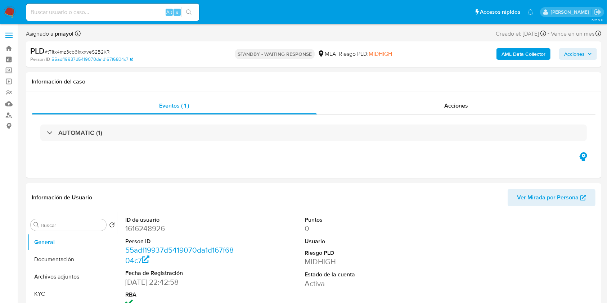
select select "10"
click at [10, 16] on img at bounding box center [10, 12] width 12 height 12
